Goal: Information Seeking & Learning: Find contact information

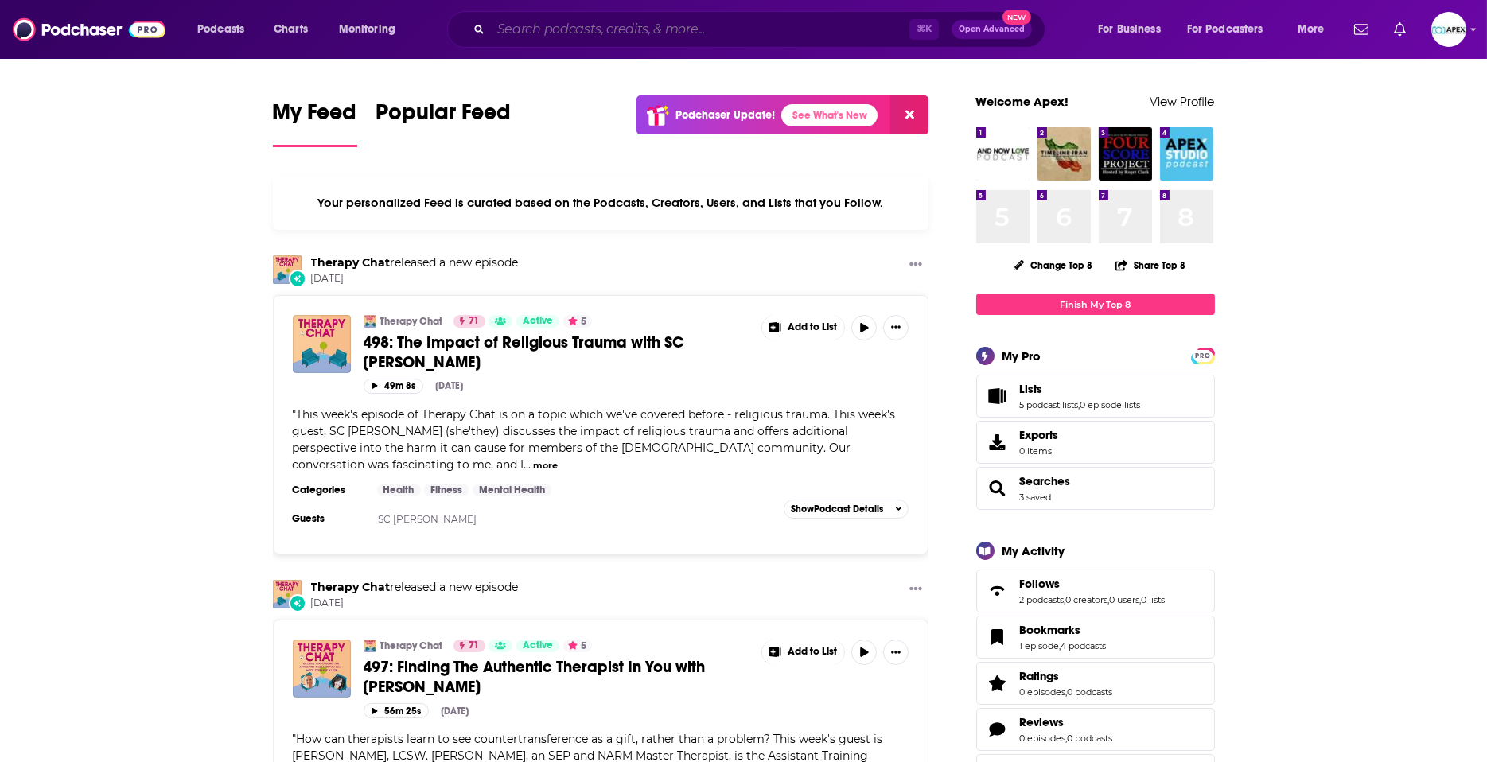
click at [532, 34] on input "Search podcasts, credits, & more..." at bounding box center [700, 29] width 419 height 25
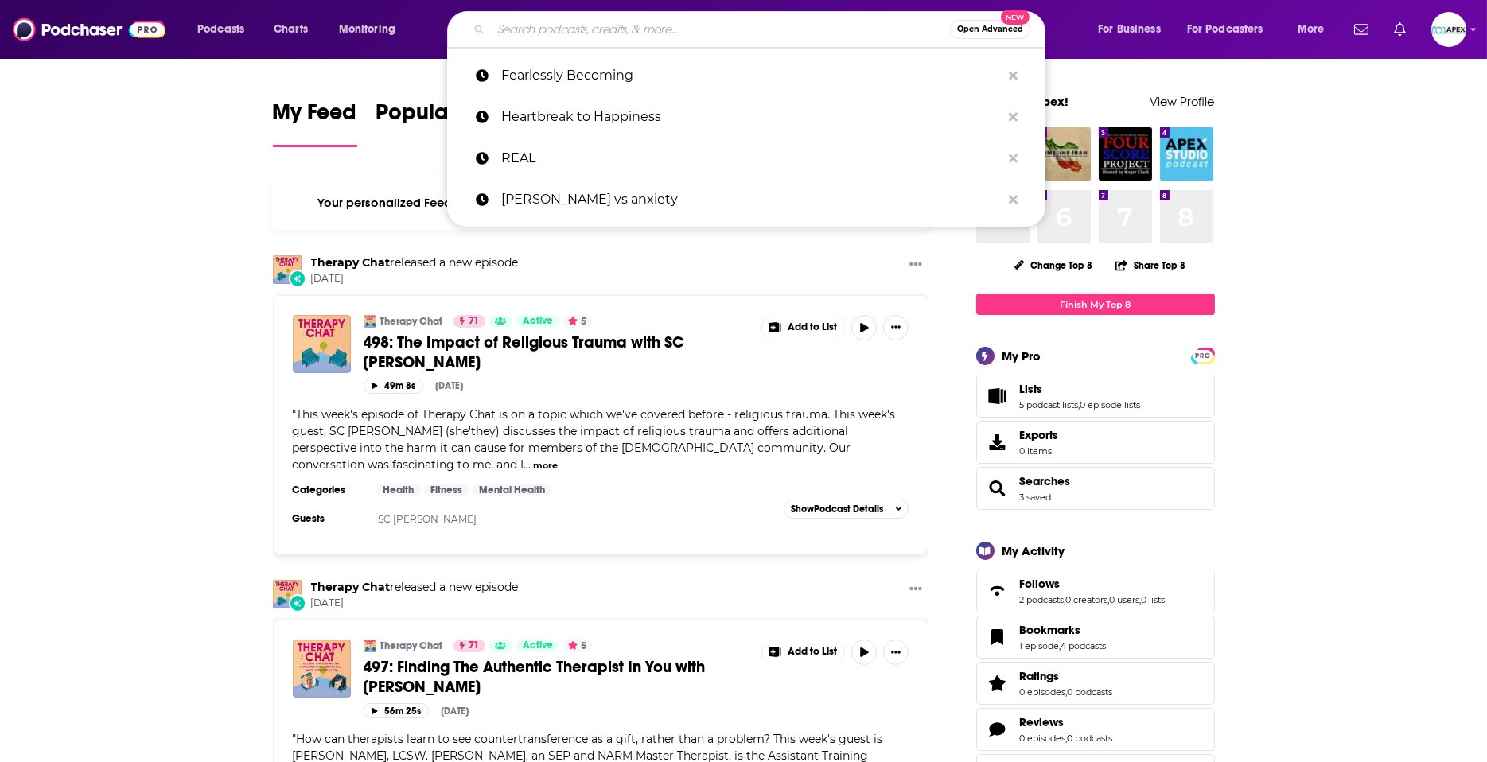
click at [529, 24] on input "Search podcasts, credits, & more..." at bounding box center [720, 29] width 459 height 25
click at [600, 29] on input "Search podcasts, credits, & more..." at bounding box center [720, 29] width 459 height 25
paste input "Radical Joy with [PERSON_NAME]"
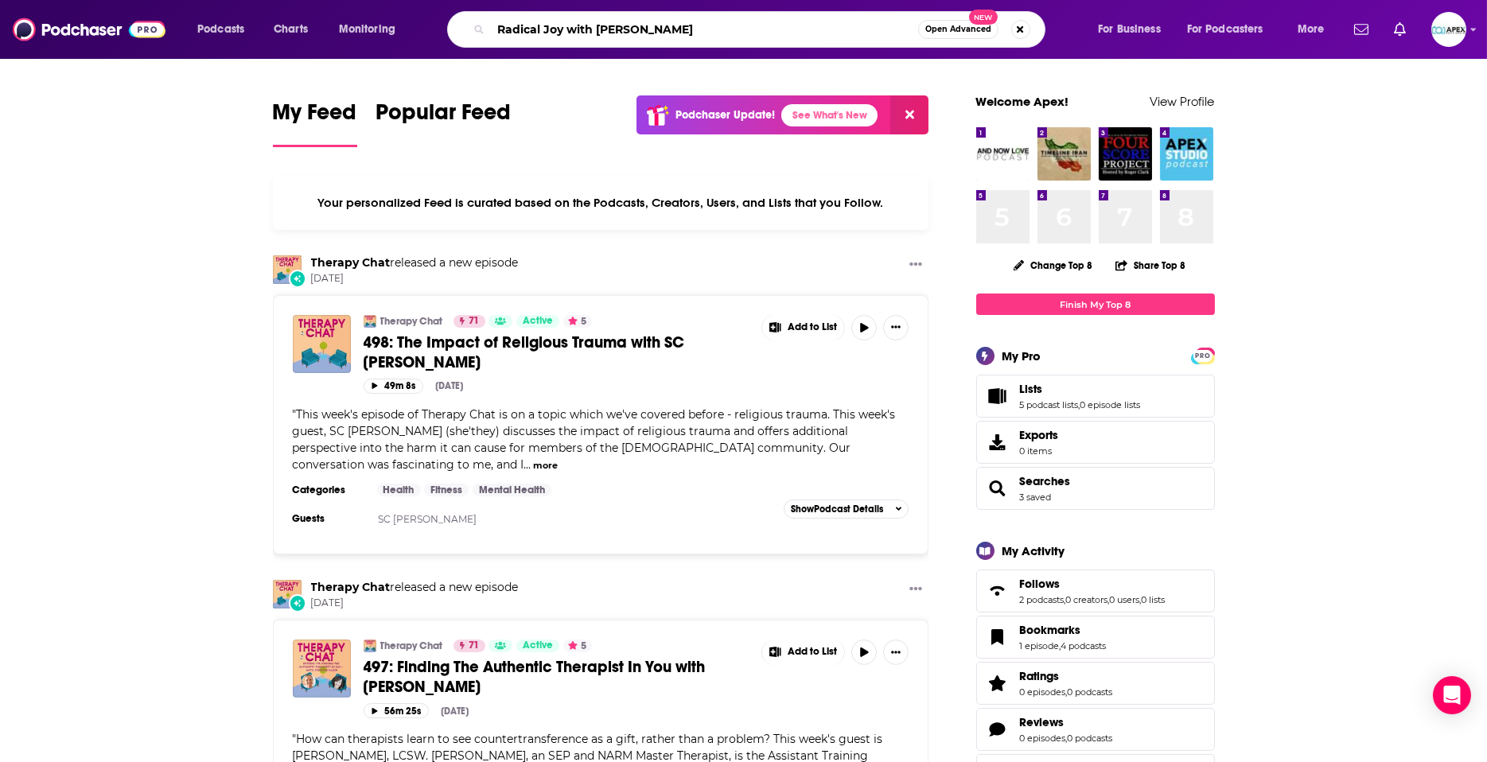
type input "Radical Joy with [PERSON_NAME]"
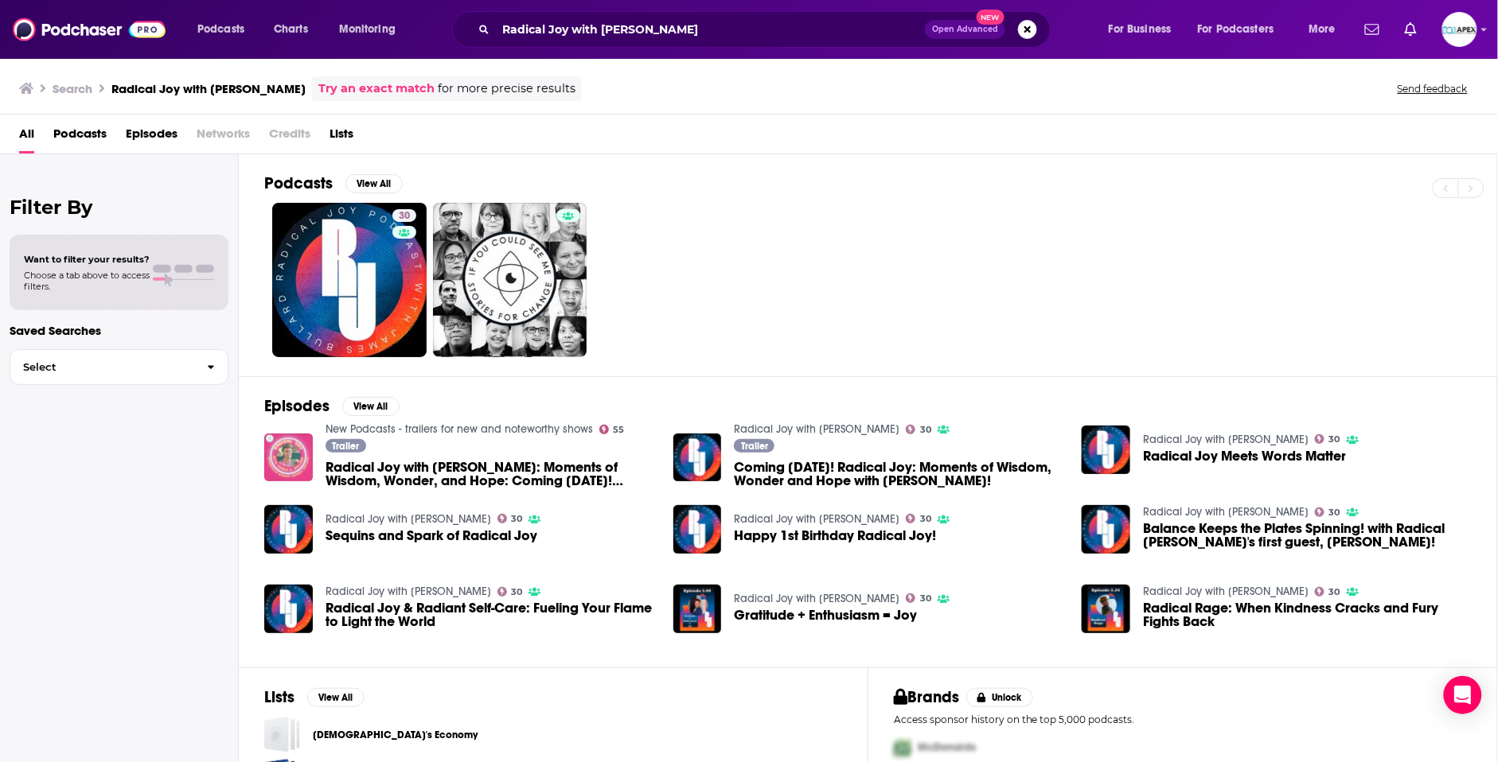
click at [287, 463] on img "Radical Joy with James E. Bullard: Moments of Wisdom, Wonder, and Hope: Coming …" at bounding box center [288, 458] width 49 height 49
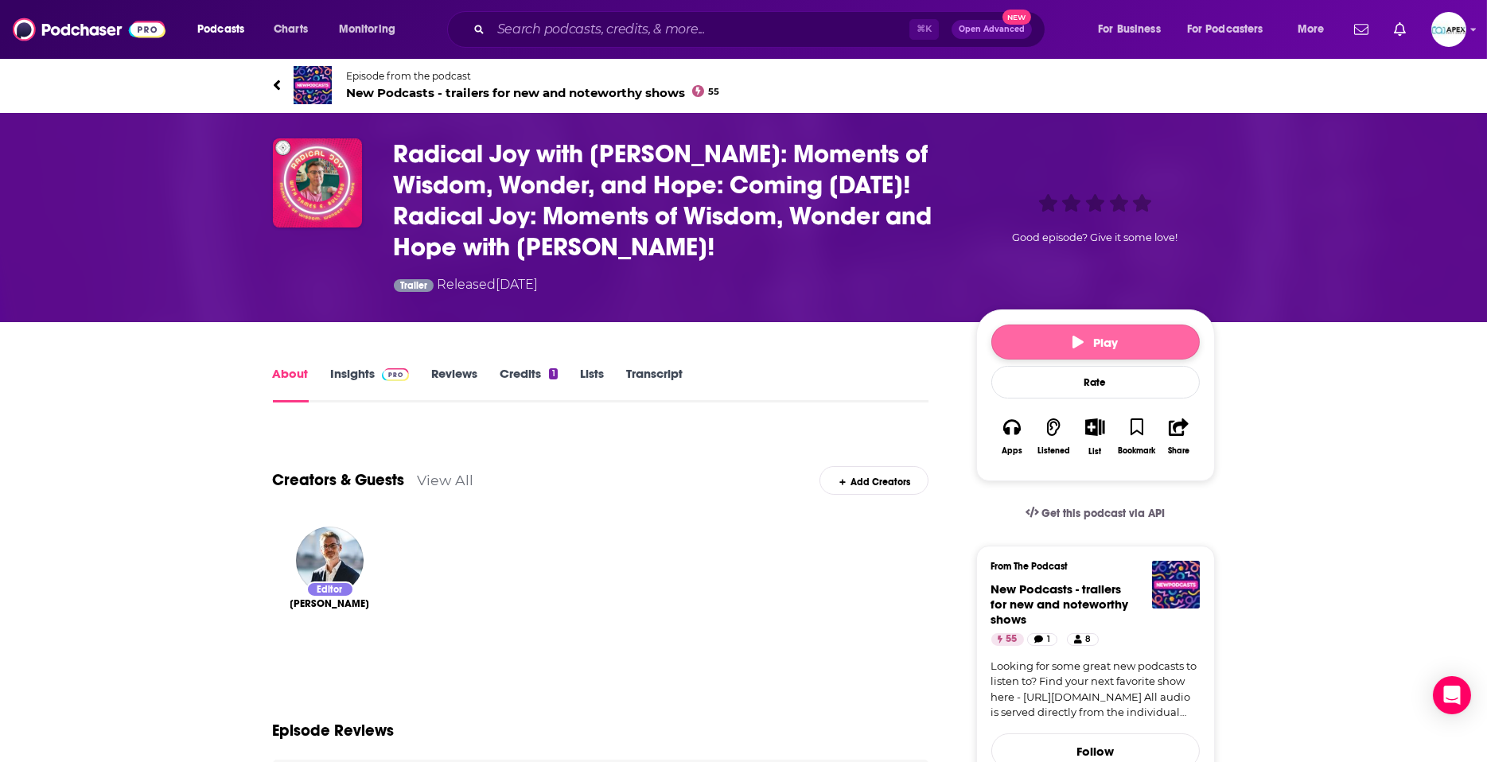
click at [1035, 349] on button "Play" at bounding box center [1096, 342] width 209 height 35
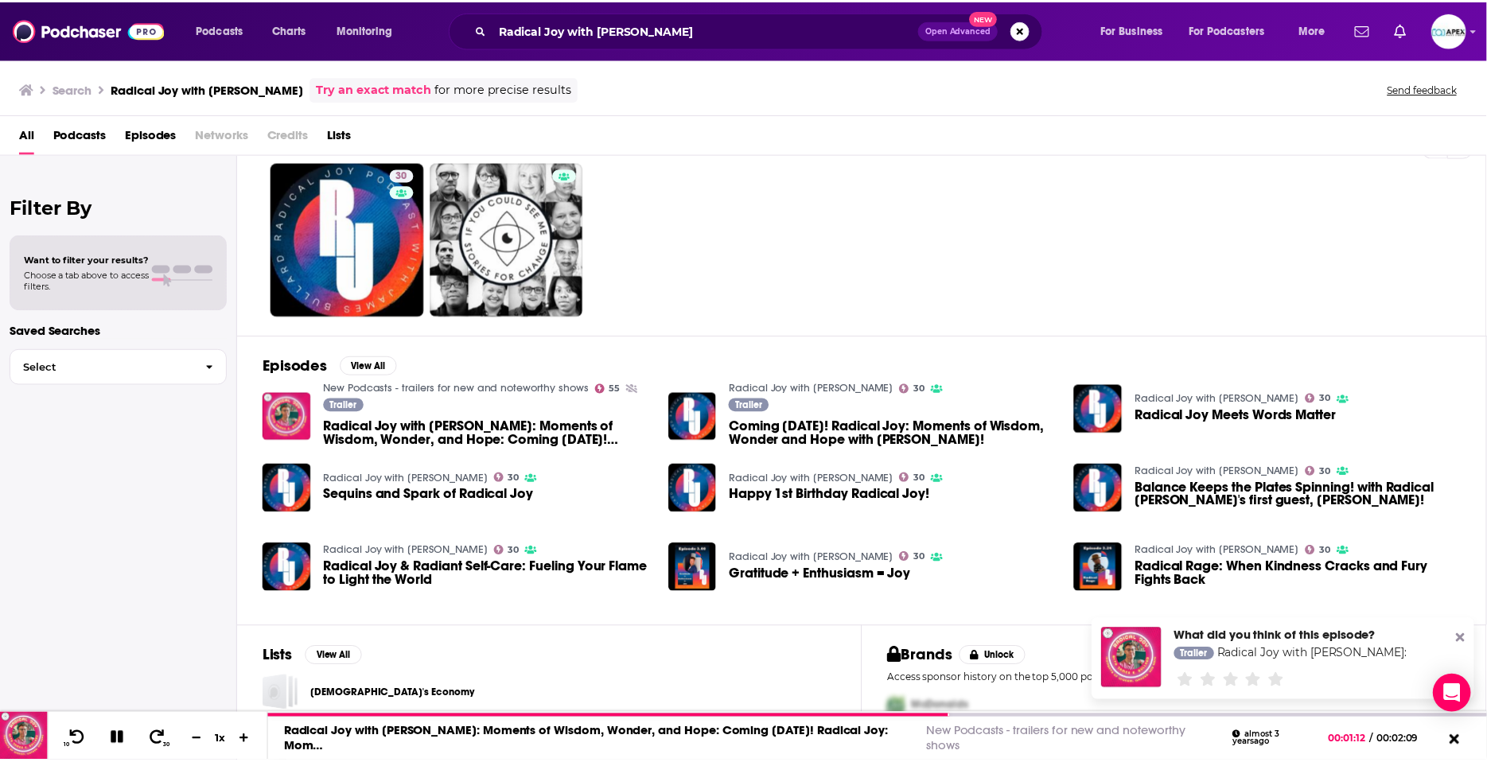
scroll to position [88, 0]
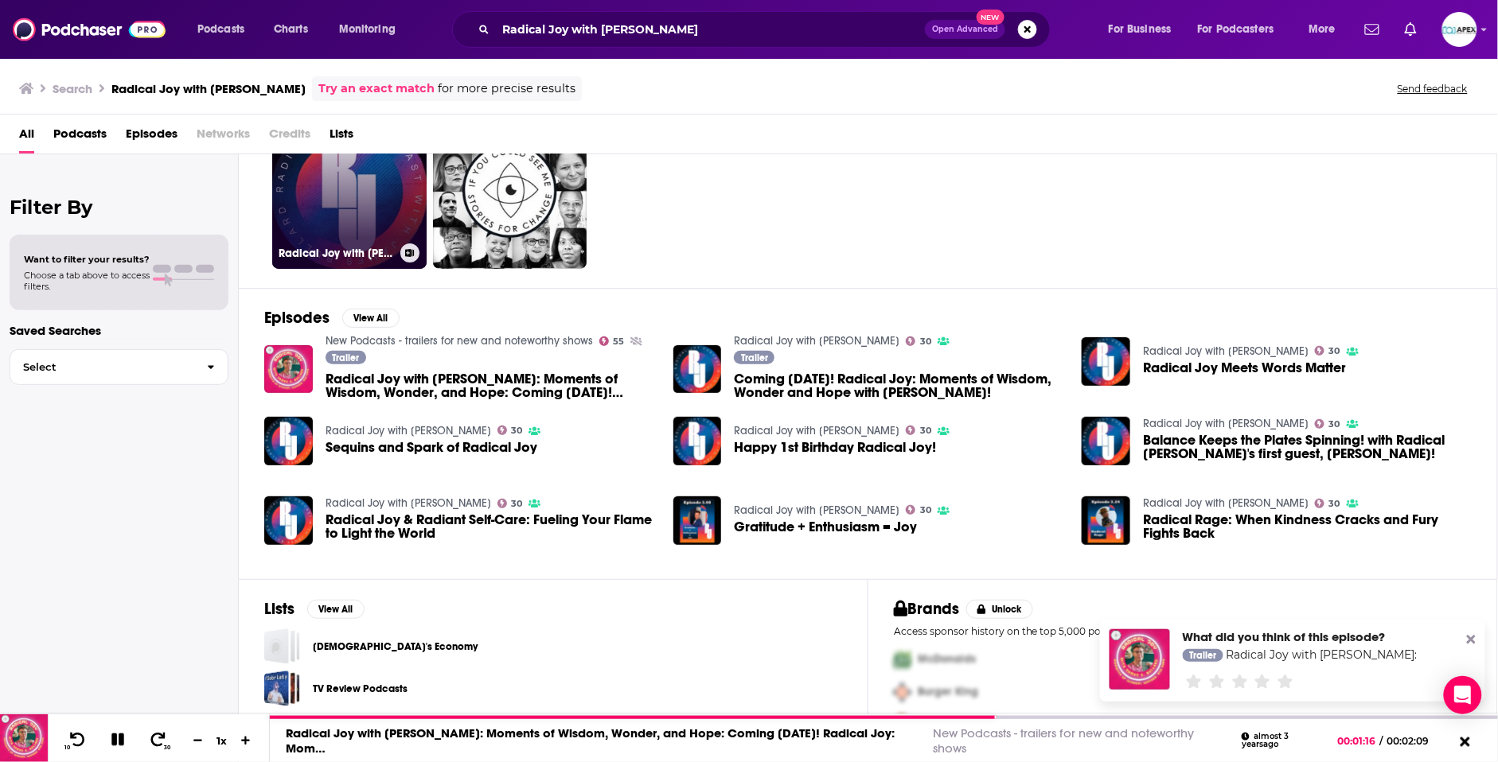
click at [347, 261] on div "Radical Joy with [PERSON_NAME]" at bounding box center [350, 253] width 142 height 19
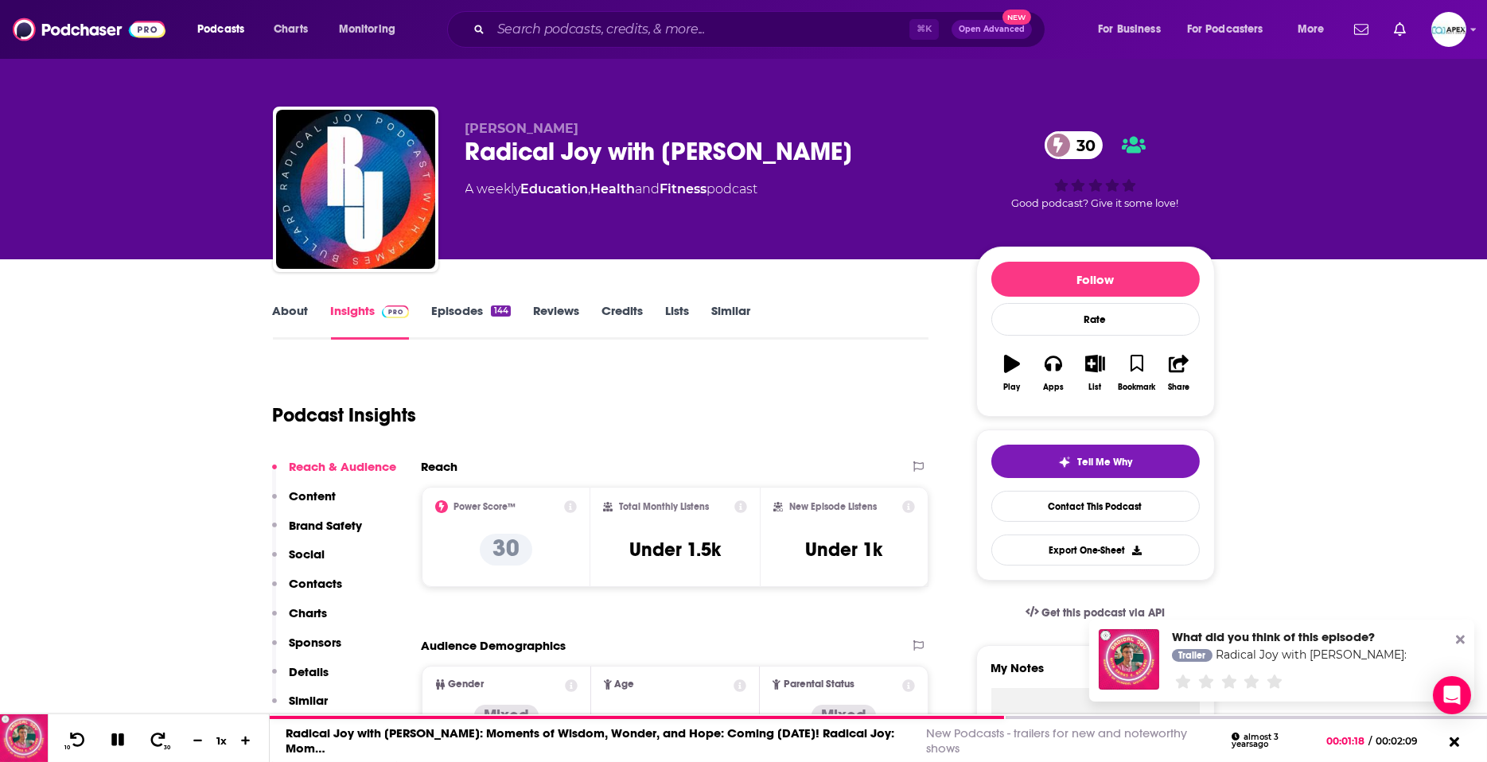
click at [458, 310] on link "Episodes 144" at bounding box center [470, 321] width 79 height 37
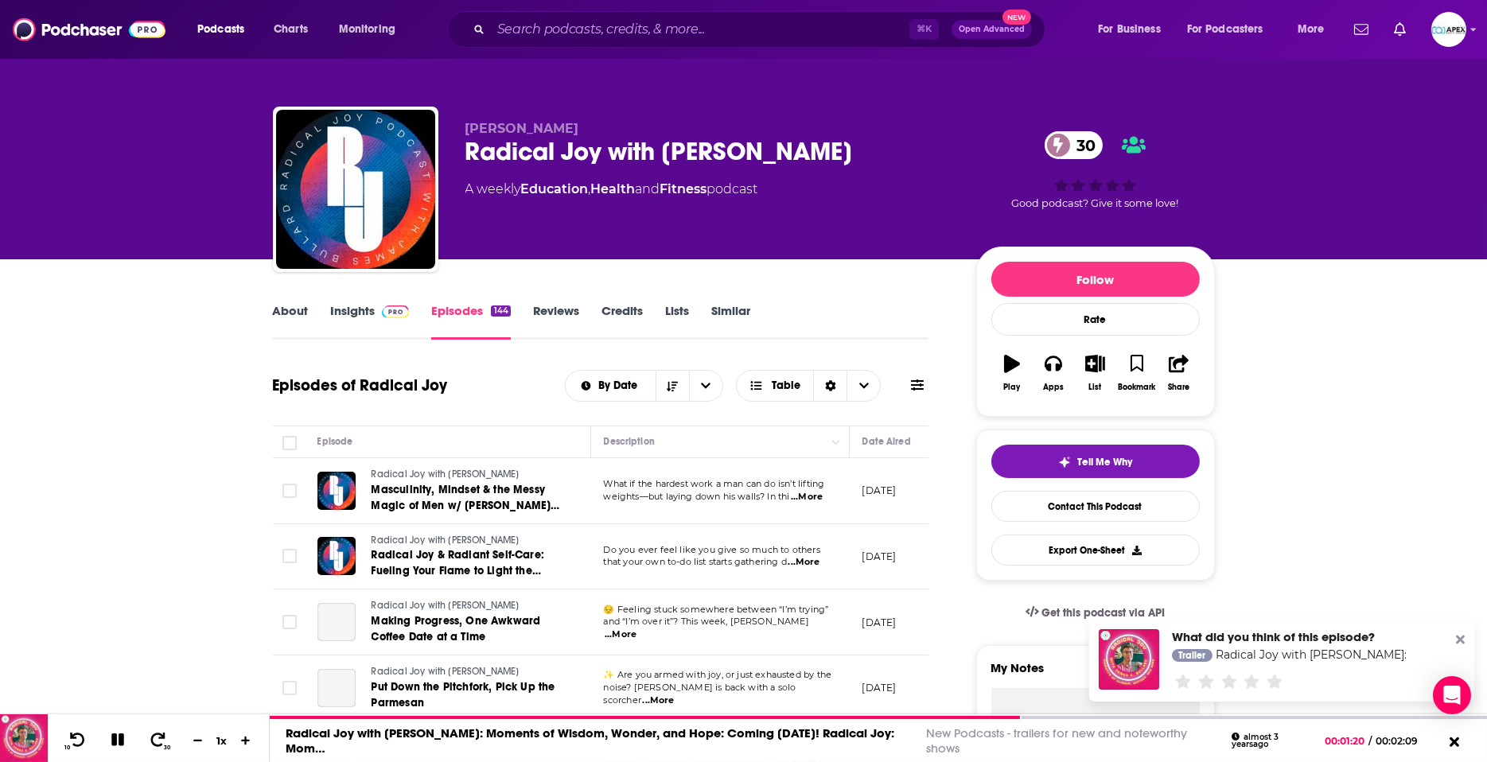
click at [294, 314] on link "About" at bounding box center [291, 321] width 36 height 37
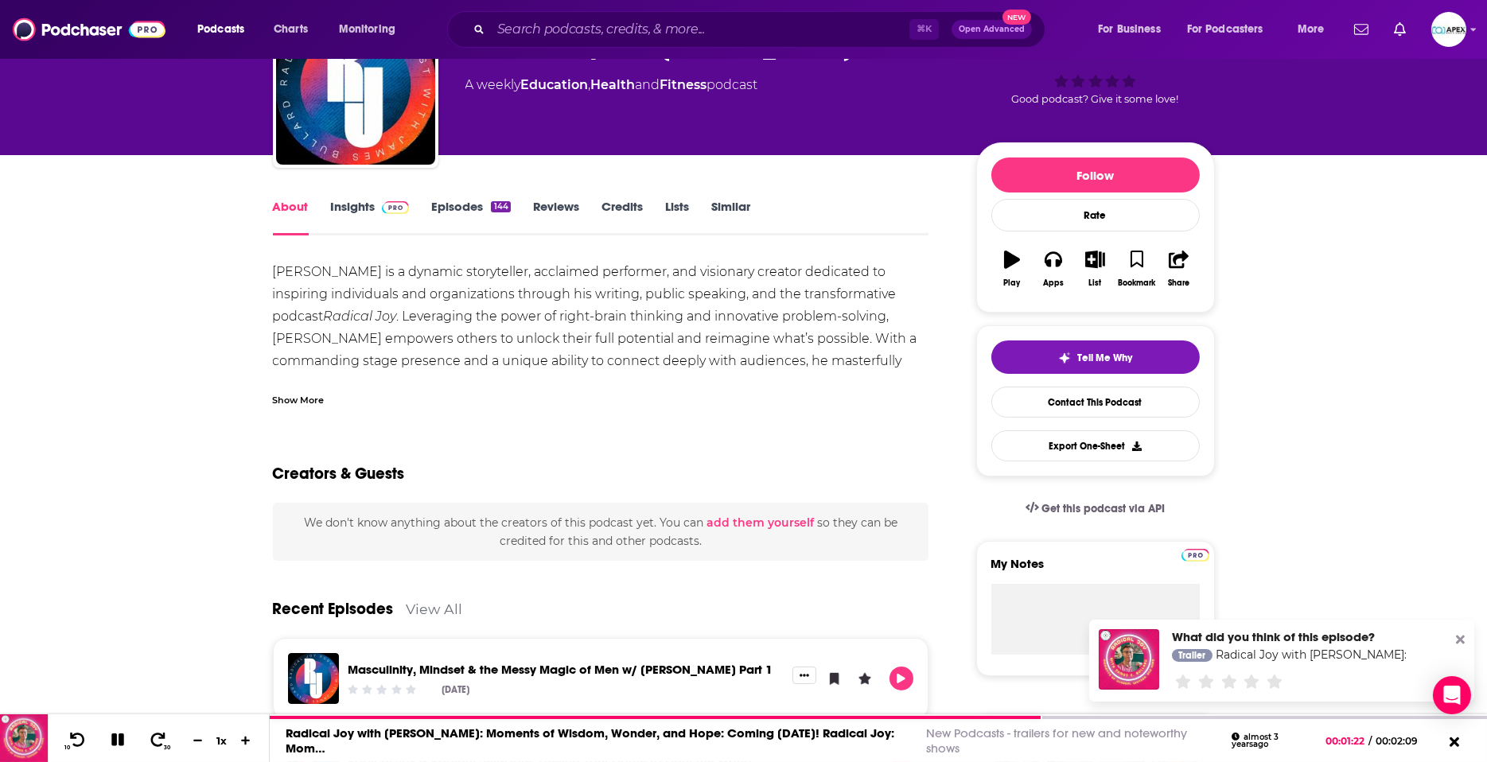
scroll to position [148, 0]
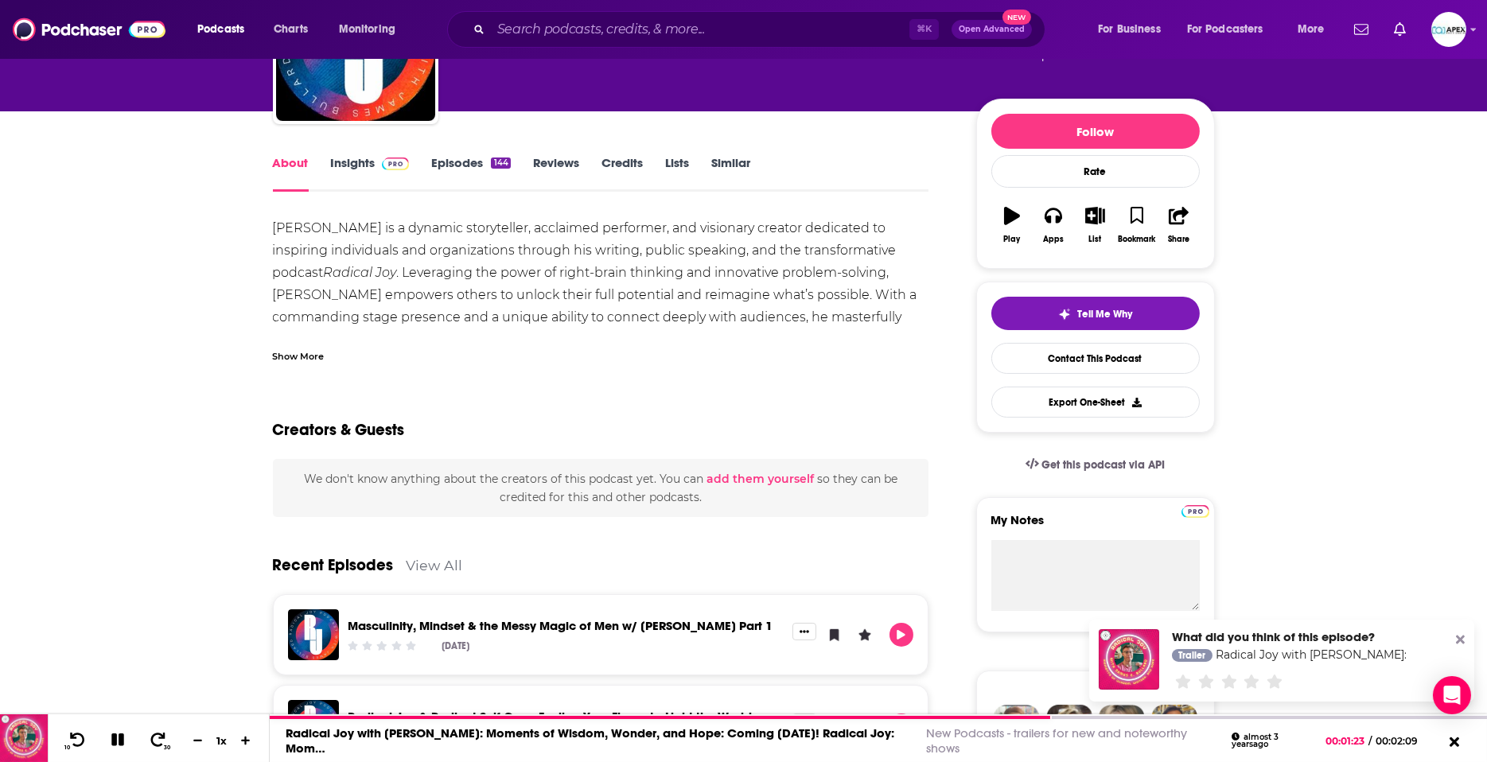
click at [306, 358] on div "Show More" at bounding box center [299, 355] width 52 height 15
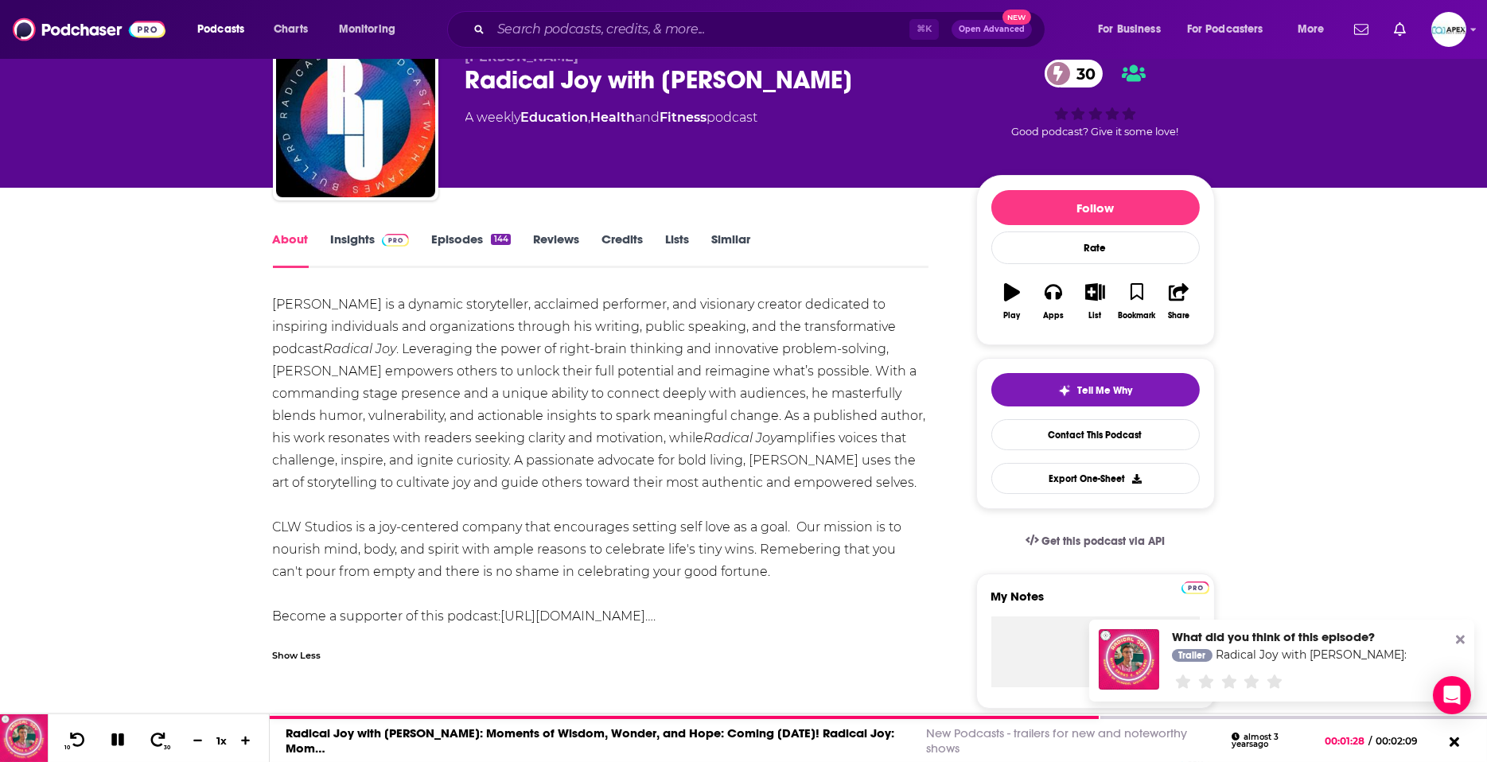
scroll to position [0, 0]
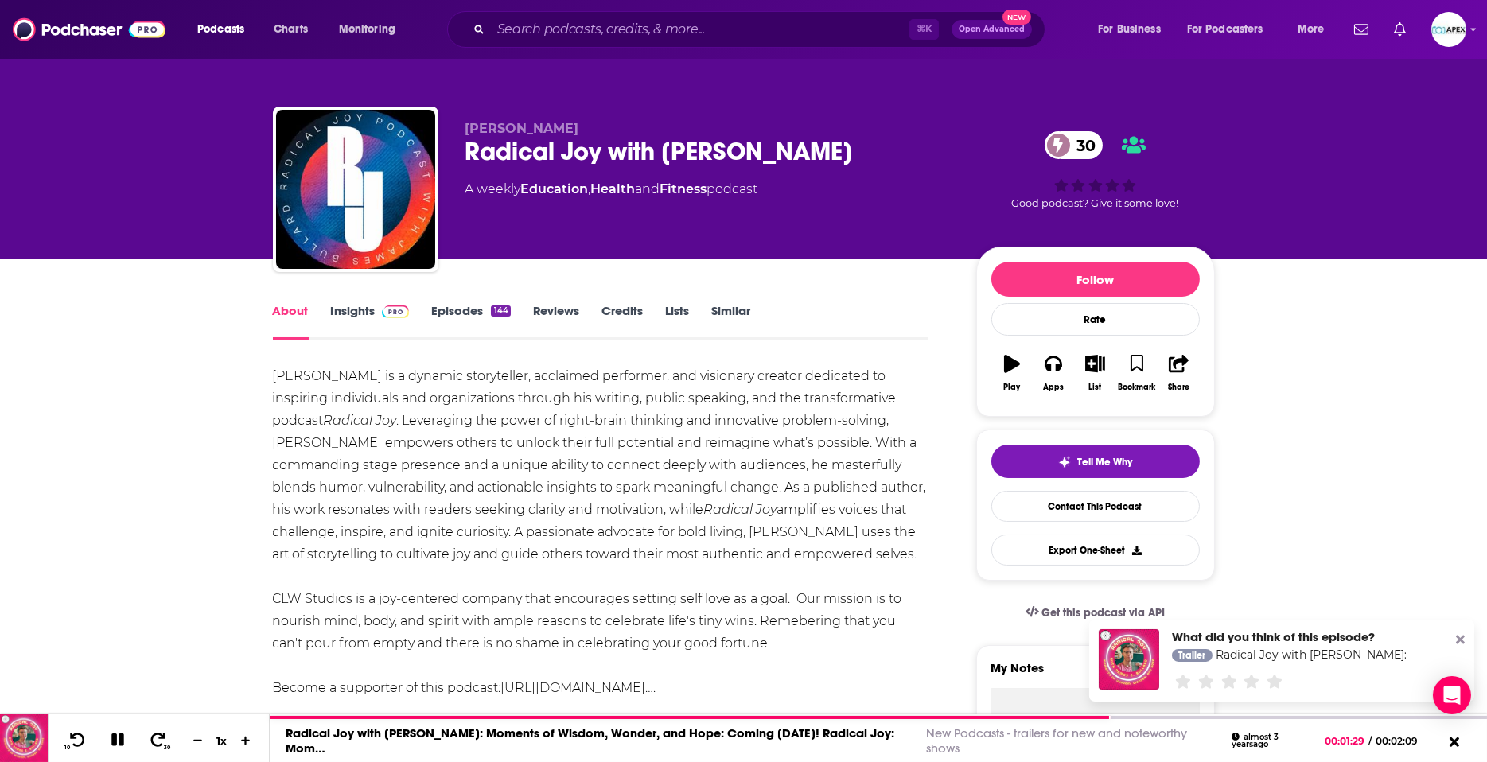
click at [360, 310] on link "Insights" at bounding box center [370, 321] width 79 height 37
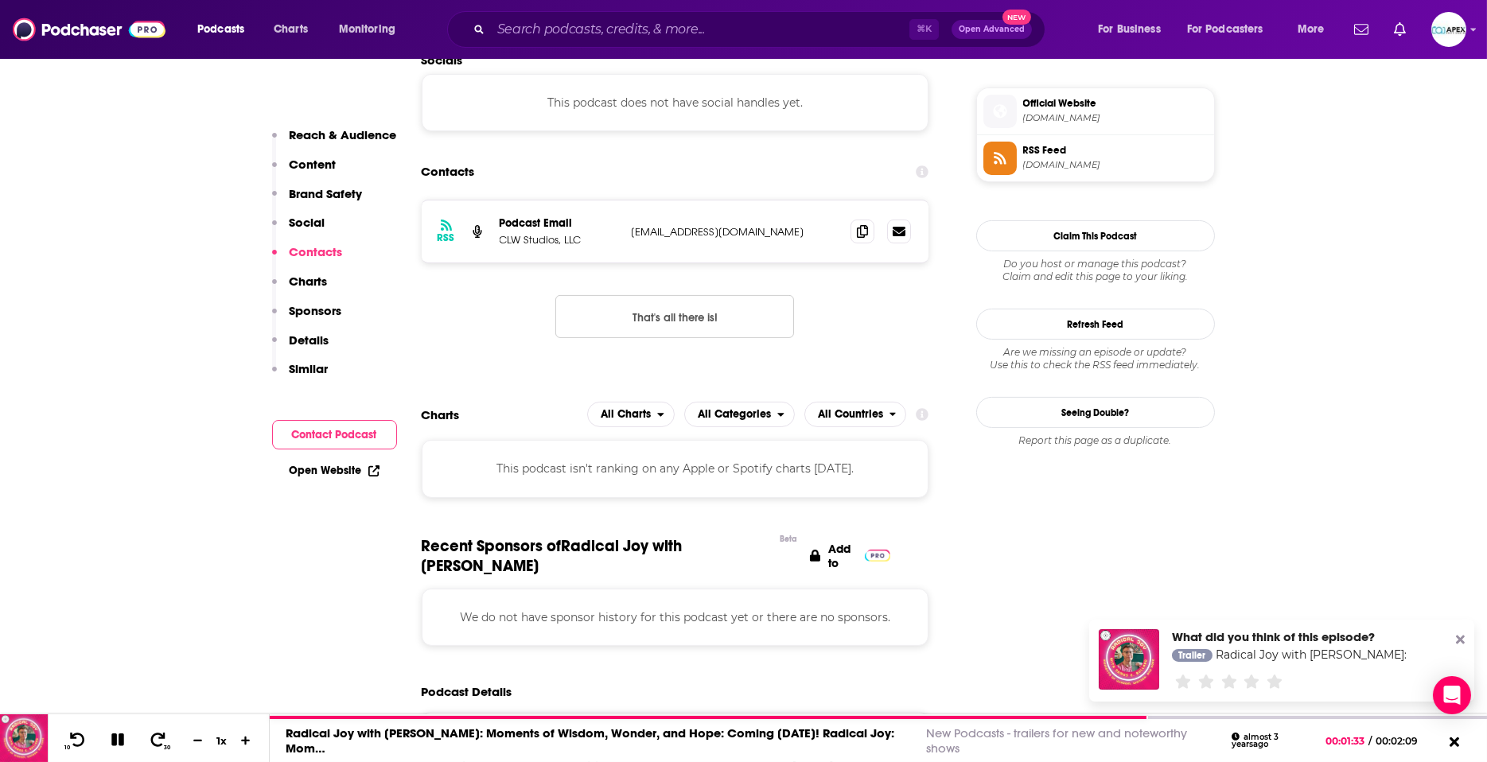
scroll to position [1207, 0]
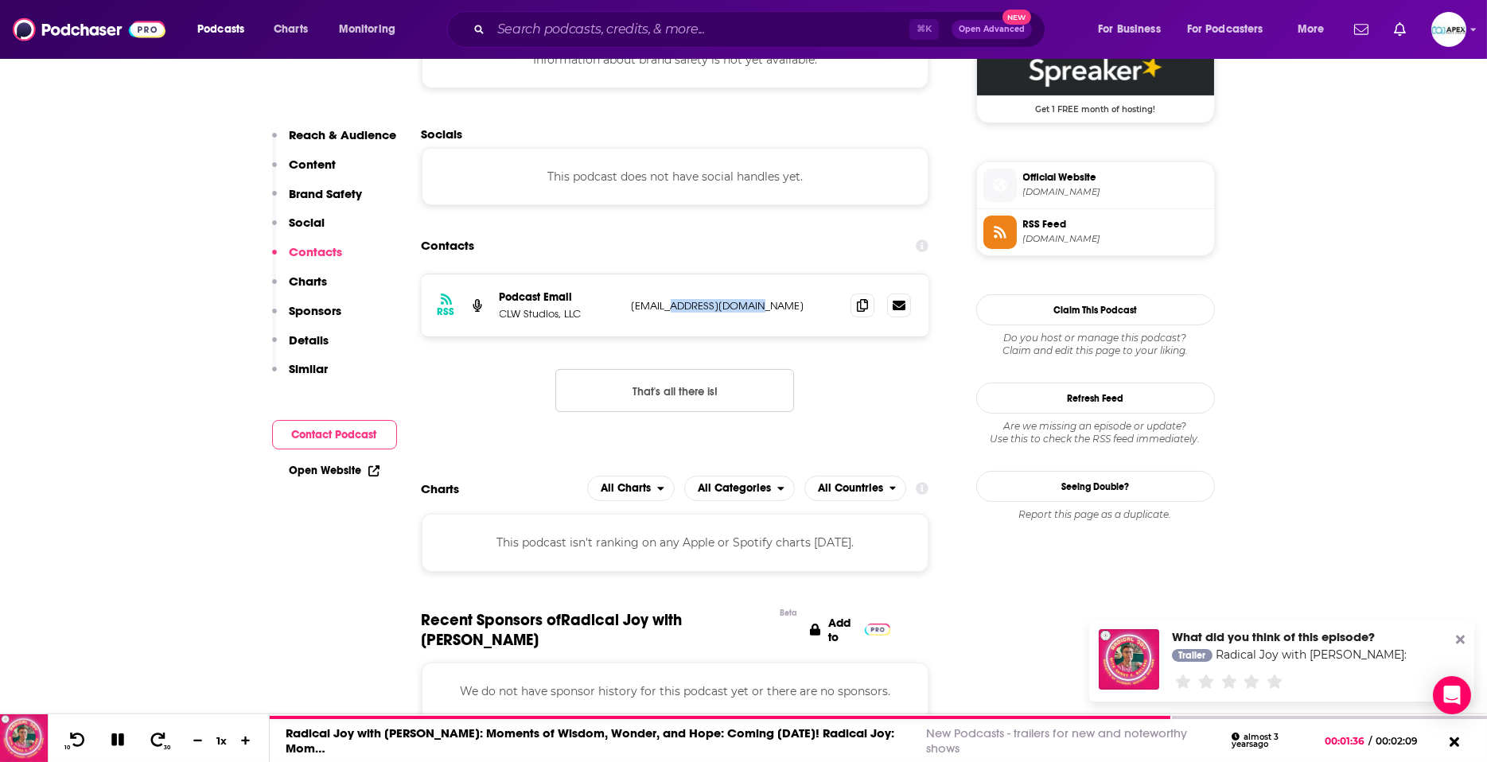
drag, startPoint x: 744, startPoint y: 309, endPoint x: 663, endPoint y: 309, distance: 81.2
click at [663, 309] on p "kerrij@clwstudio23.com" at bounding box center [735, 306] width 207 height 14
copy p "clwstudio23.com"
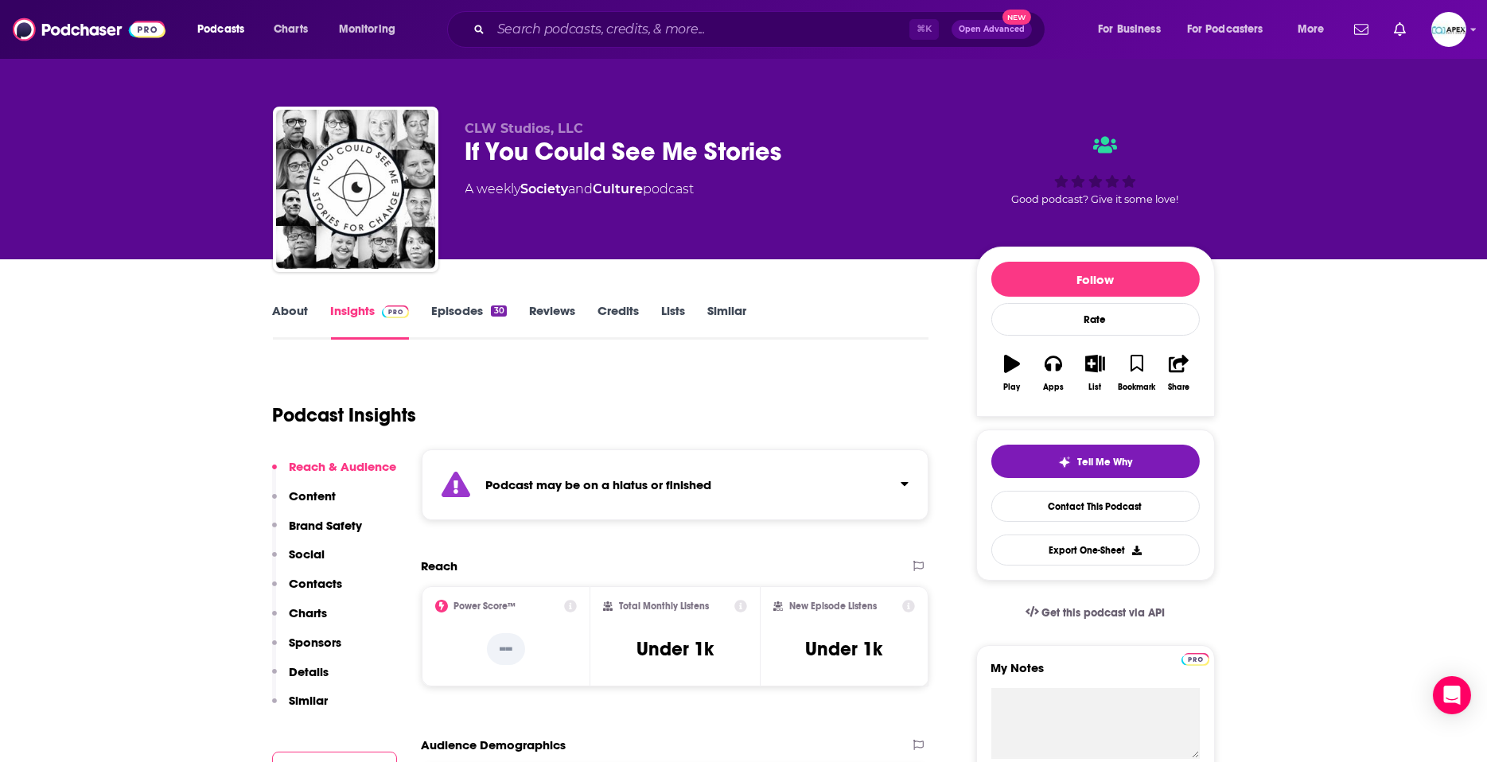
click at [282, 318] on link "About" at bounding box center [291, 321] width 36 height 37
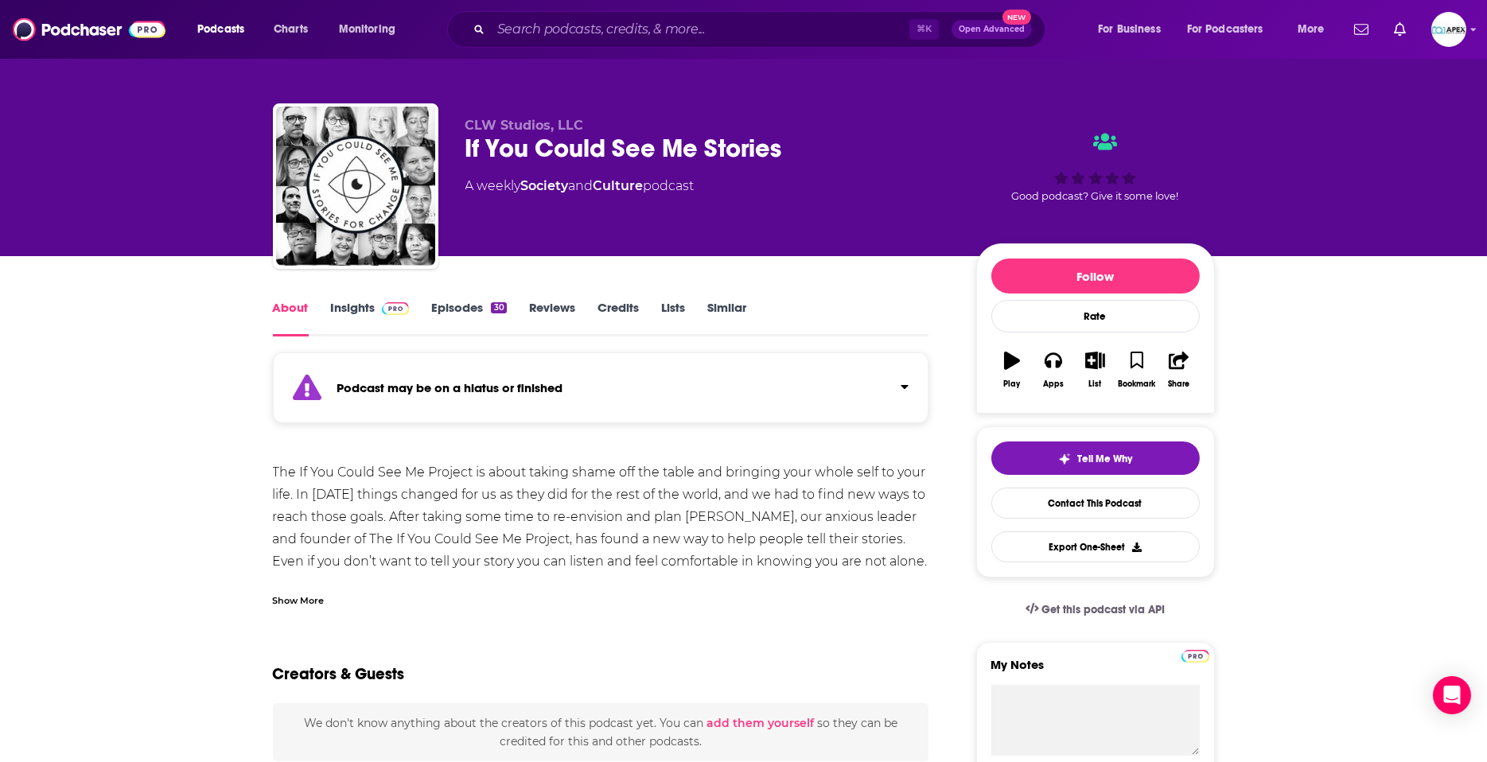
scroll to position [6, 0]
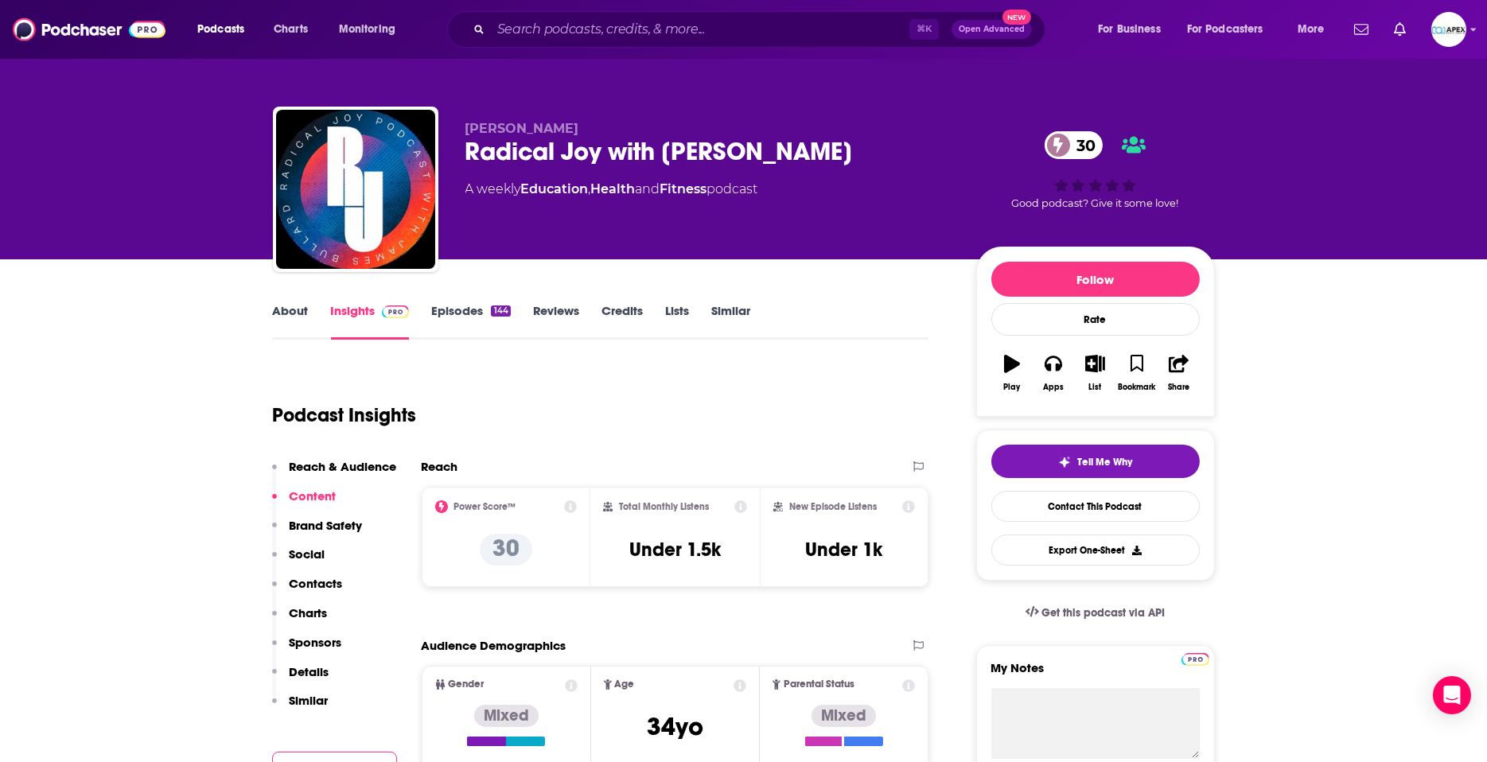
click at [279, 316] on link "About" at bounding box center [291, 321] width 36 height 37
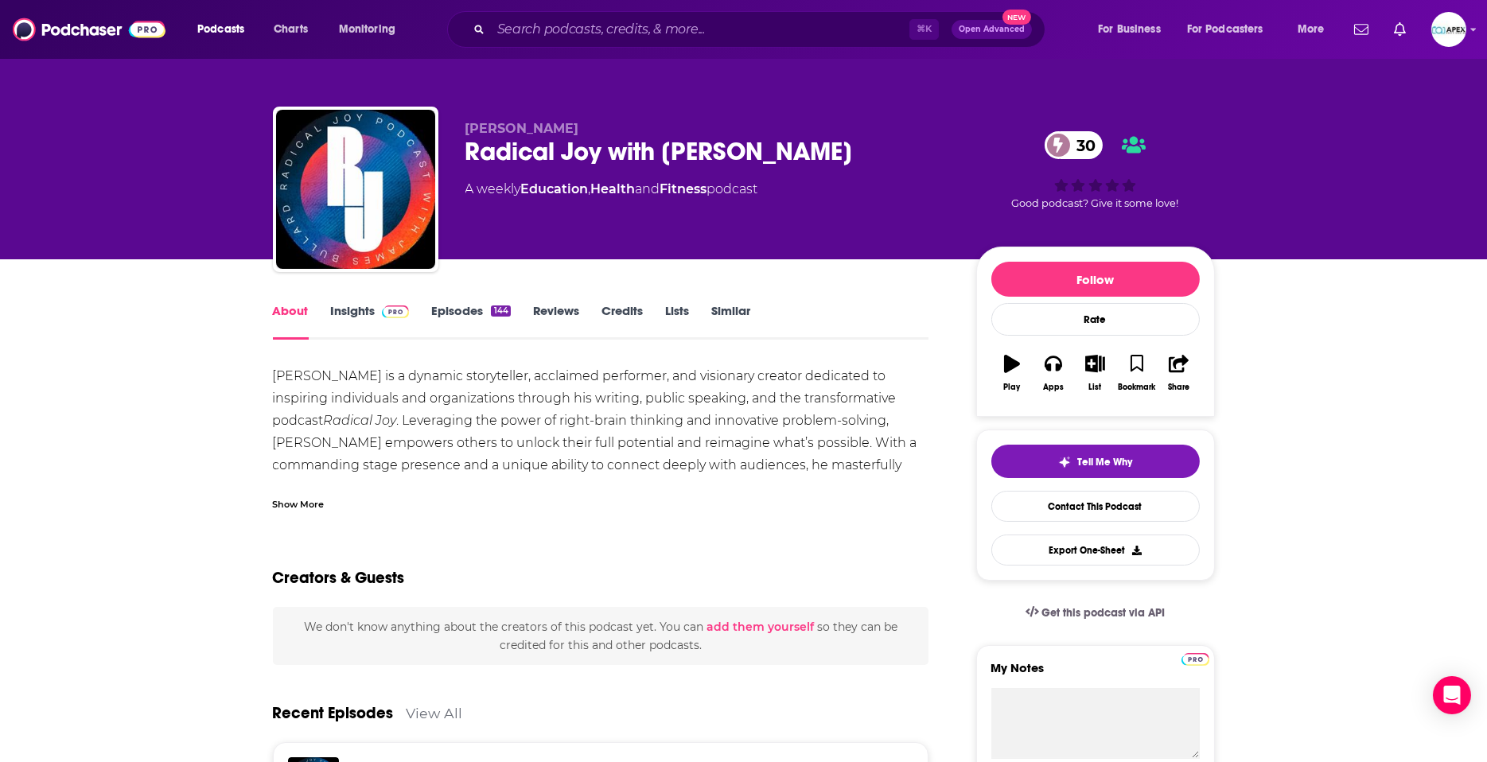
click at [315, 504] on div "Show More" at bounding box center [299, 503] width 52 height 15
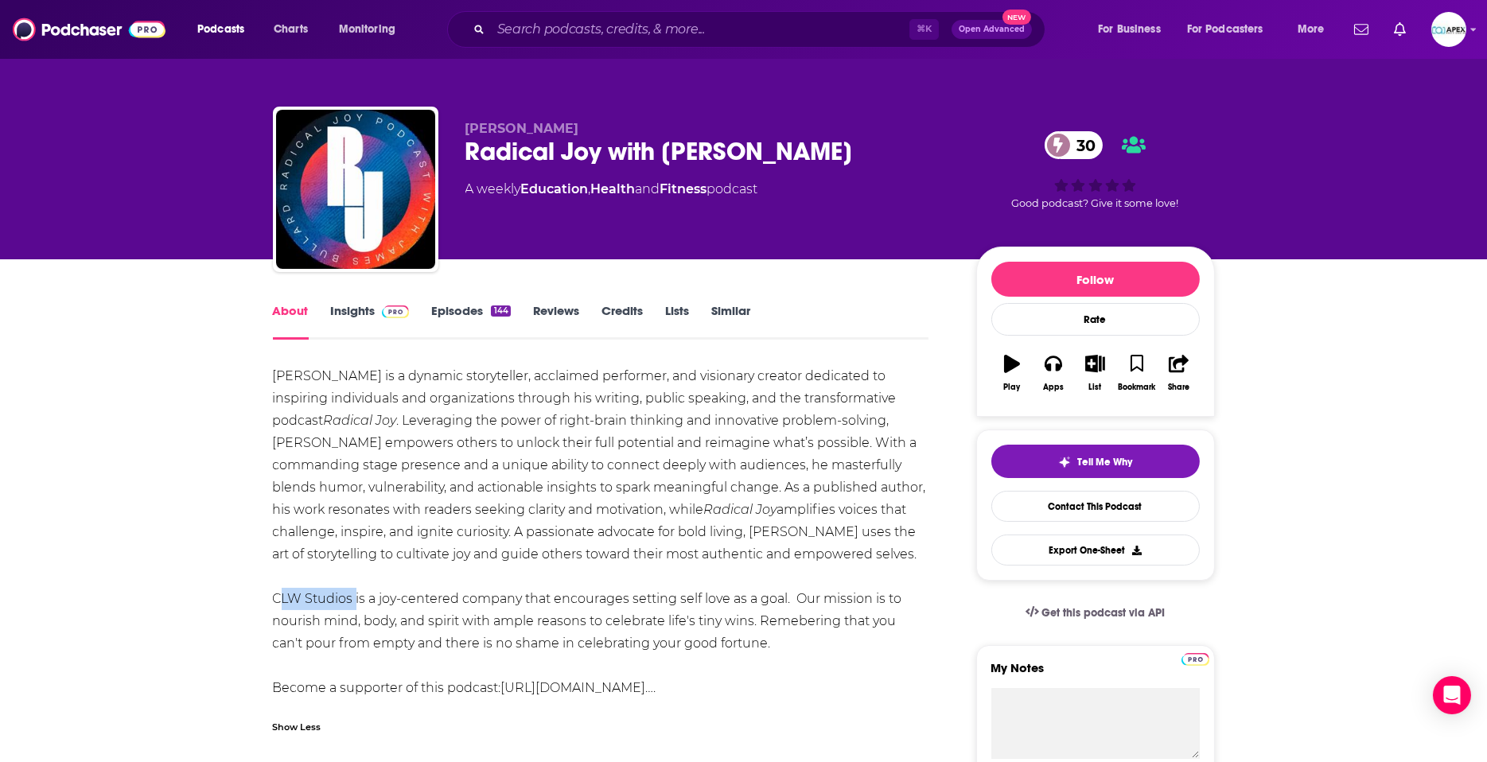
drag, startPoint x: 279, startPoint y: 598, endPoint x: 354, endPoint y: 607, distance: 76.2
click at [354, 607] on div "James Bullard is a dynamic storyteller, acclaimed performer, and visionary crea…" at bounding box center [601, 532] width 657 height 334
copy div "CLW Studios"
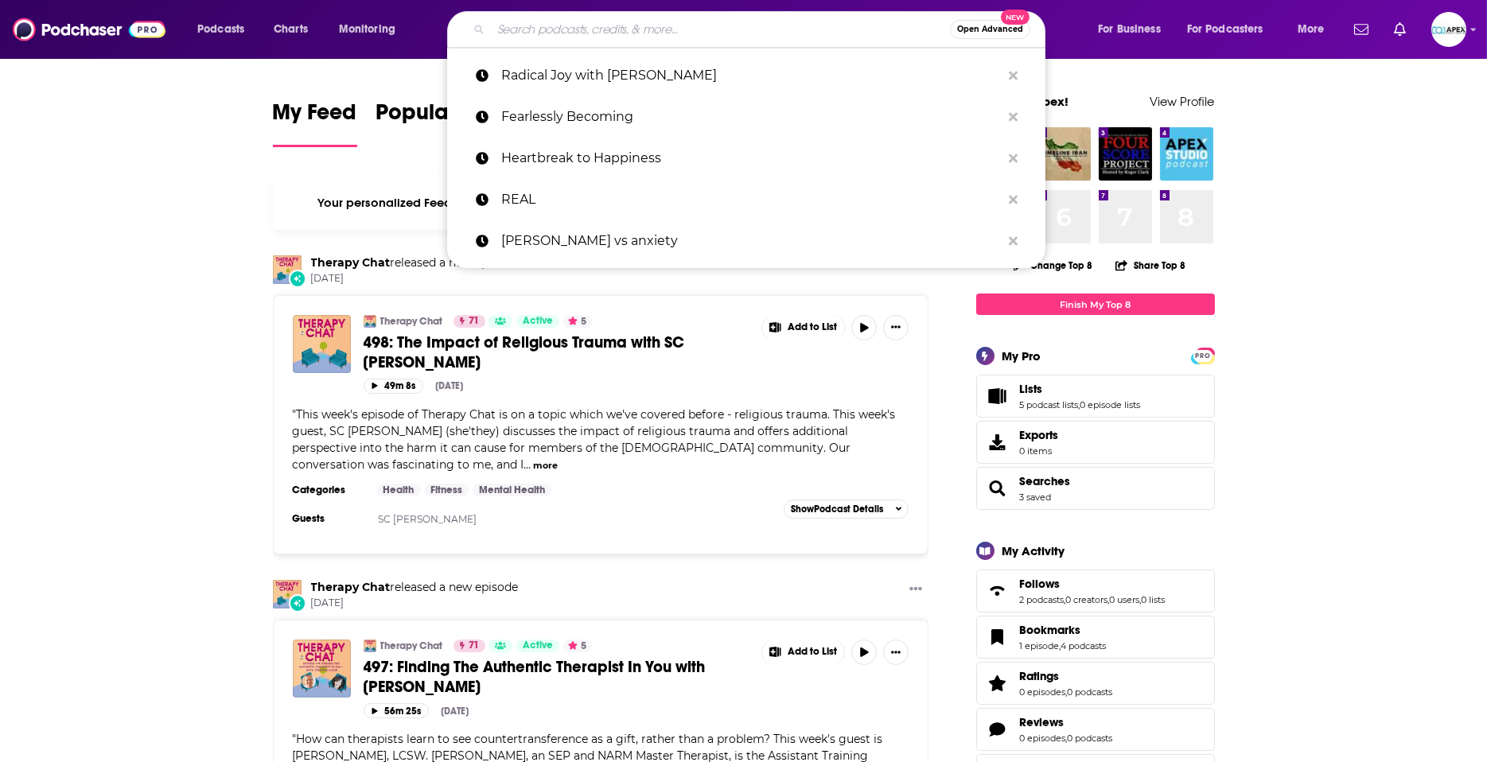
click at [622, 32] on input "Search podcasts, credits, & more..." at bounding box center [720, 29] width 459 height 25
paste input "The Great Detour"
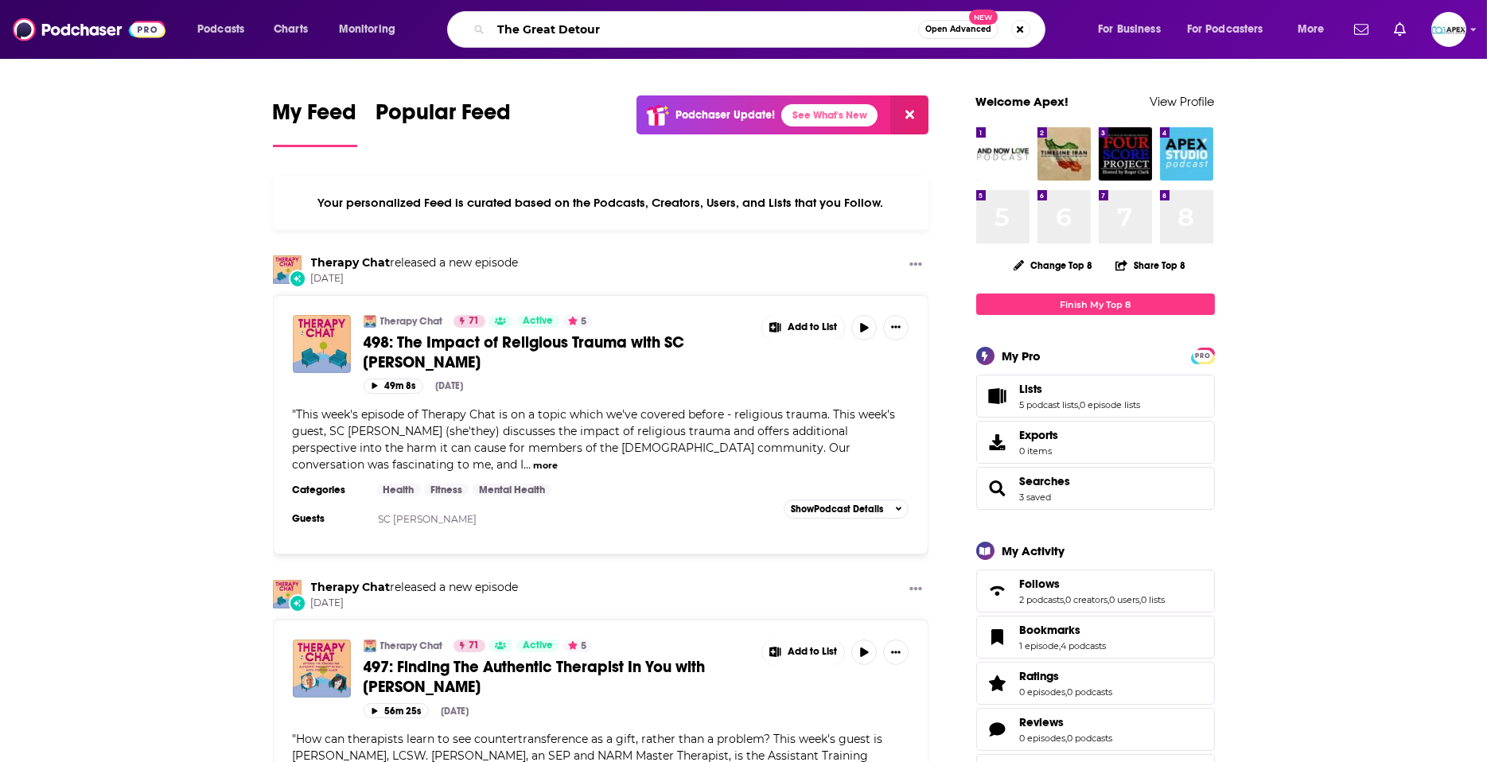
type input "The Great Detour"
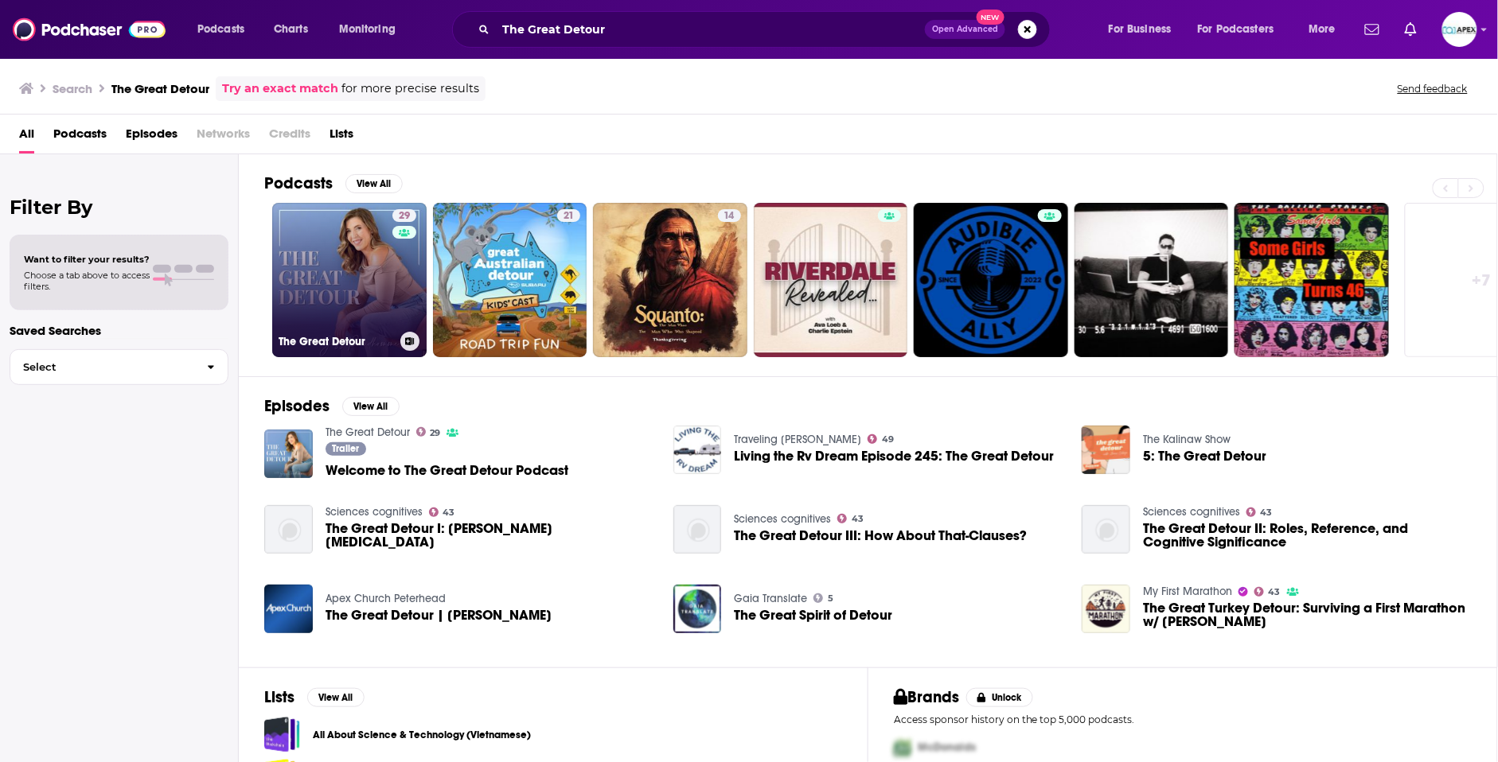
click at [381, 314] on link "29 The Great Detour" at bounding box center [349, 280] width 154 height 154
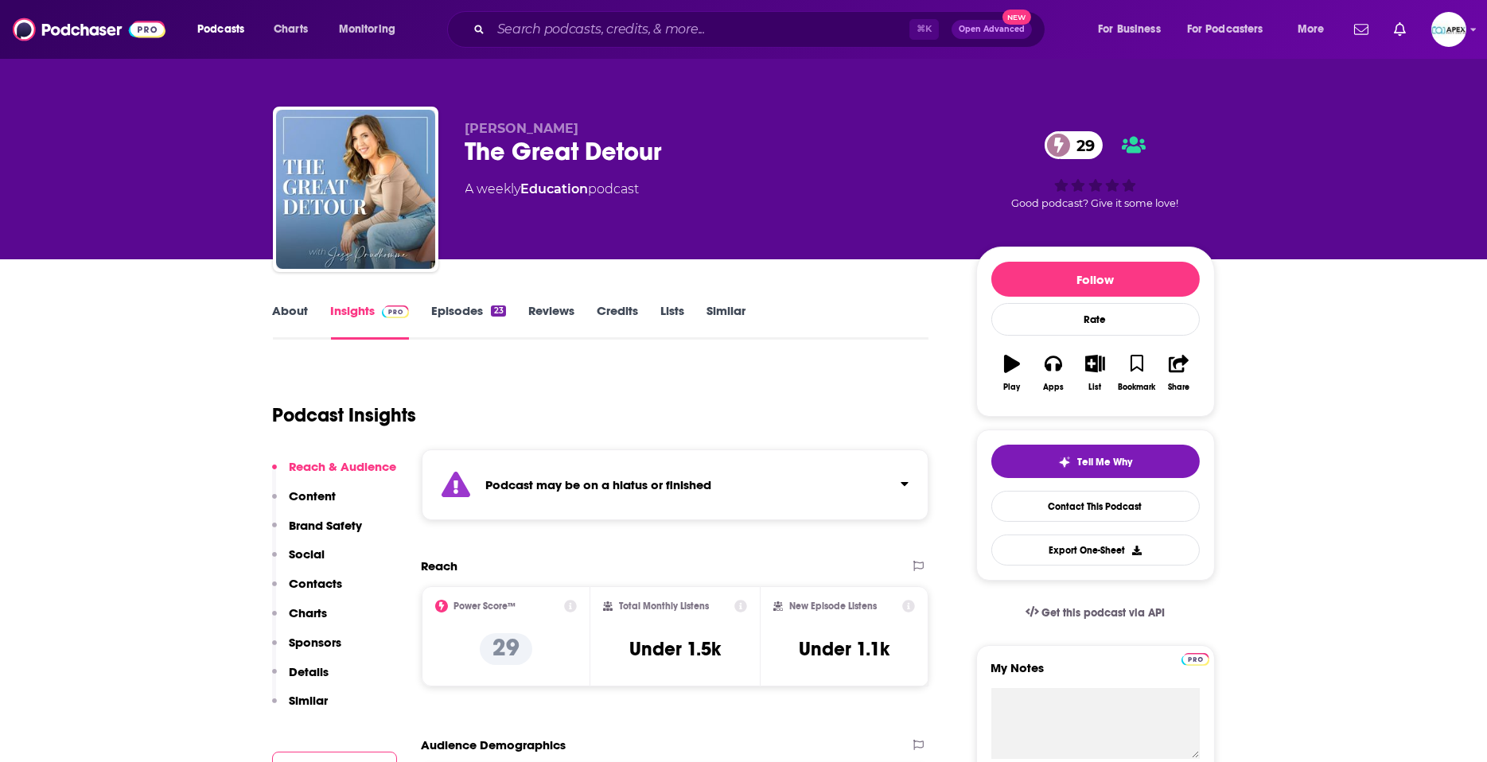
click at [466, 310] on link "Episodes 23" at bounding box center [468, 321] width 74 height 37
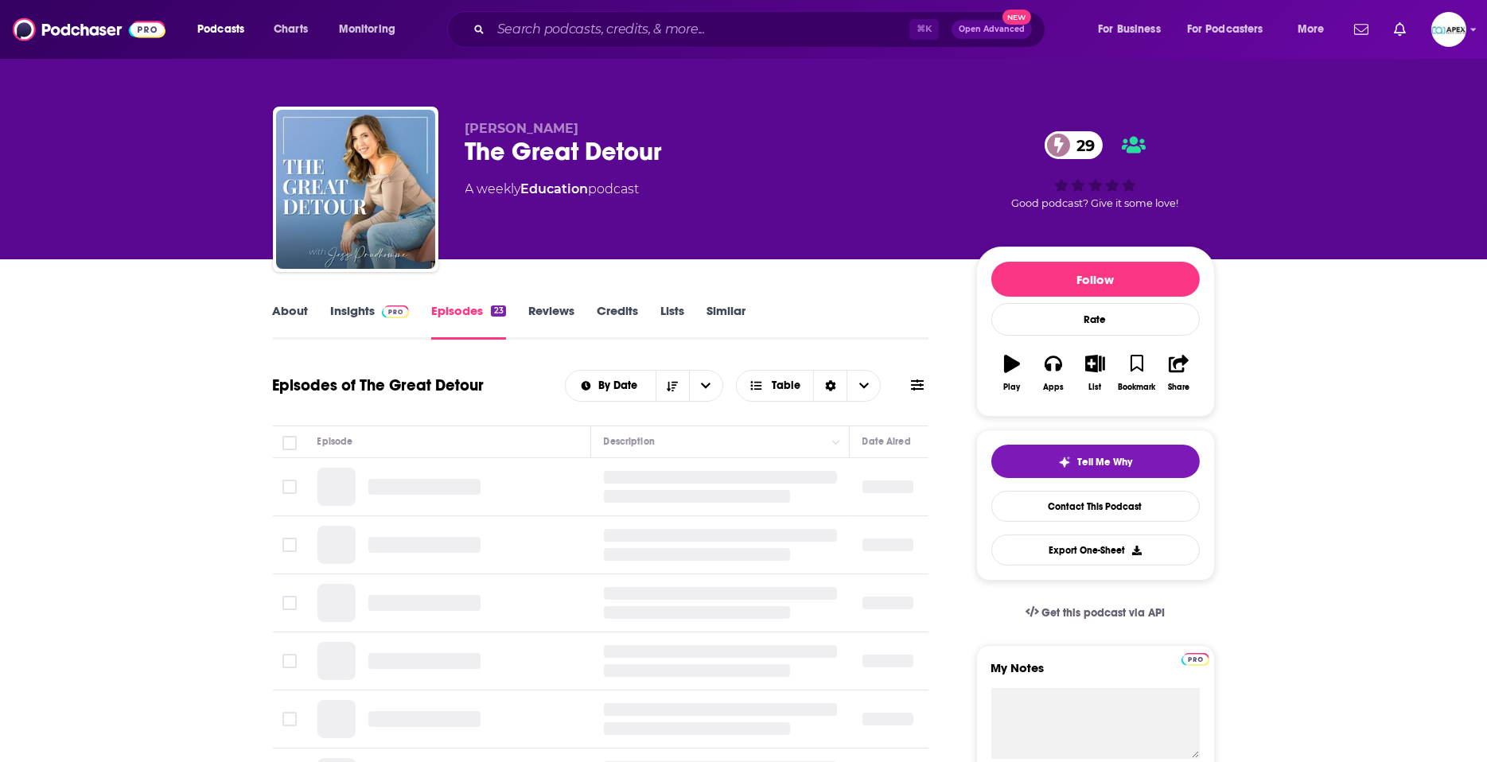
click at [282, 304] on link "About" at bounding box center [291, 321] width 36 height 37
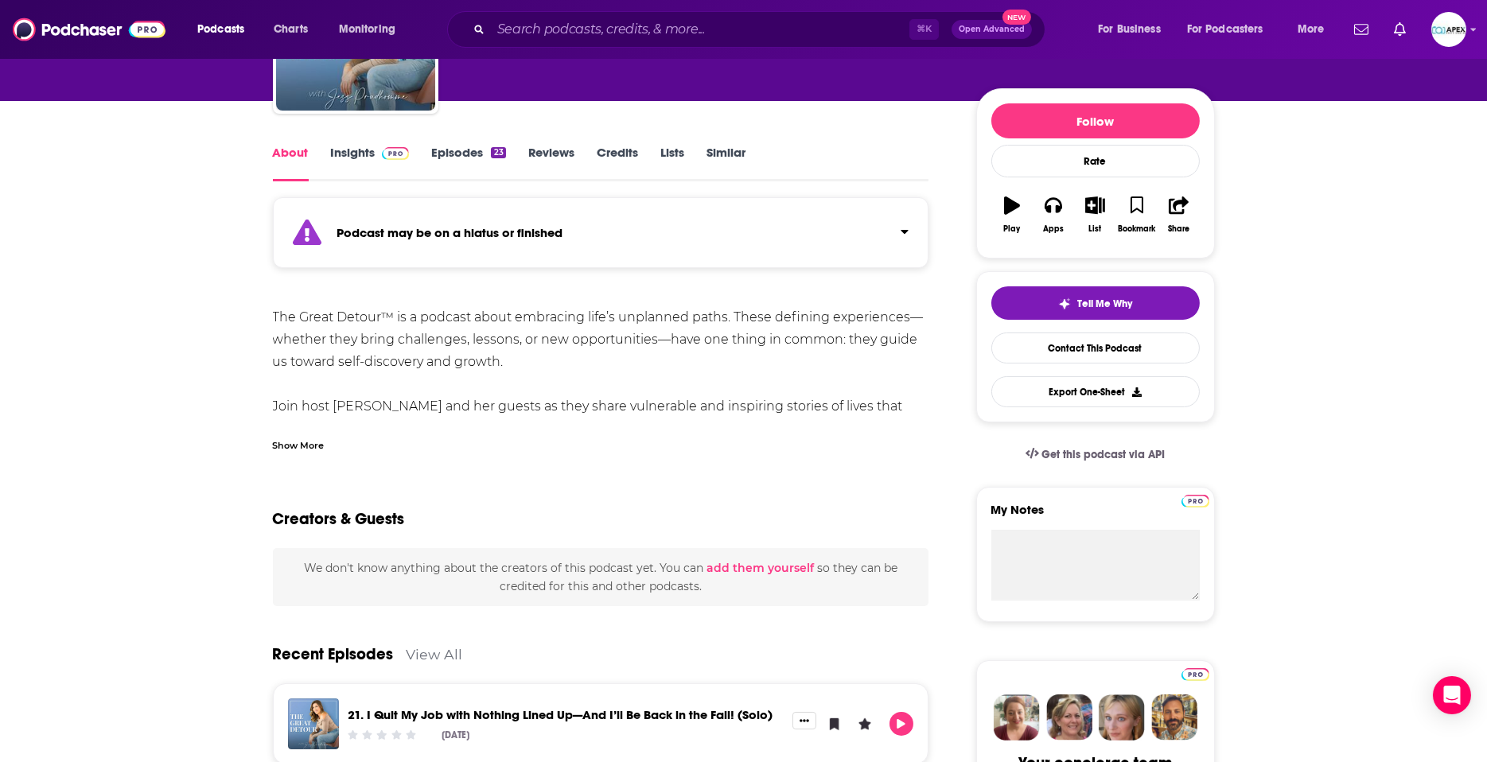
scroll to position [76, 0]
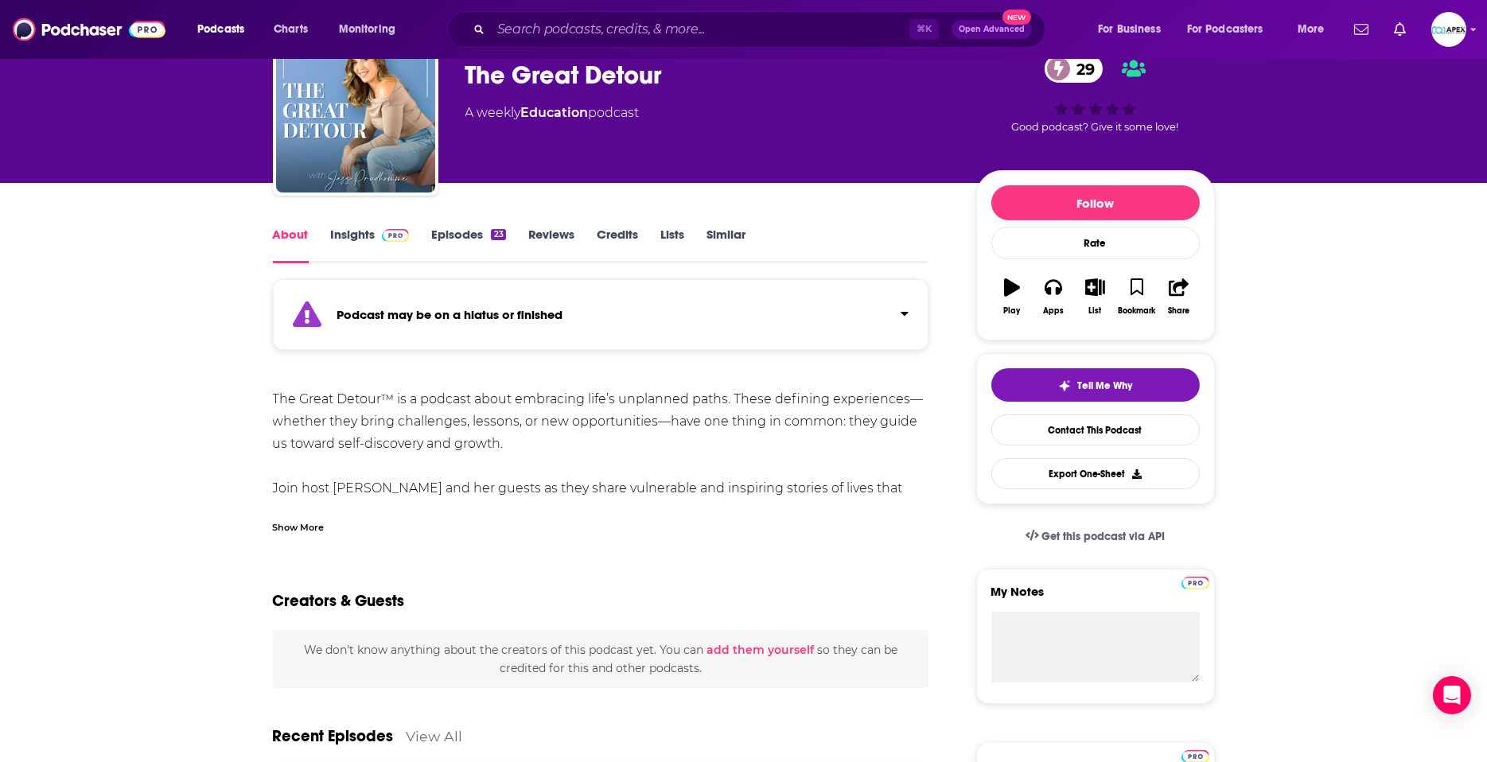
click at [473, 235] on link "Episodes 23" at bounding box center [468, 245] width 74 height 37
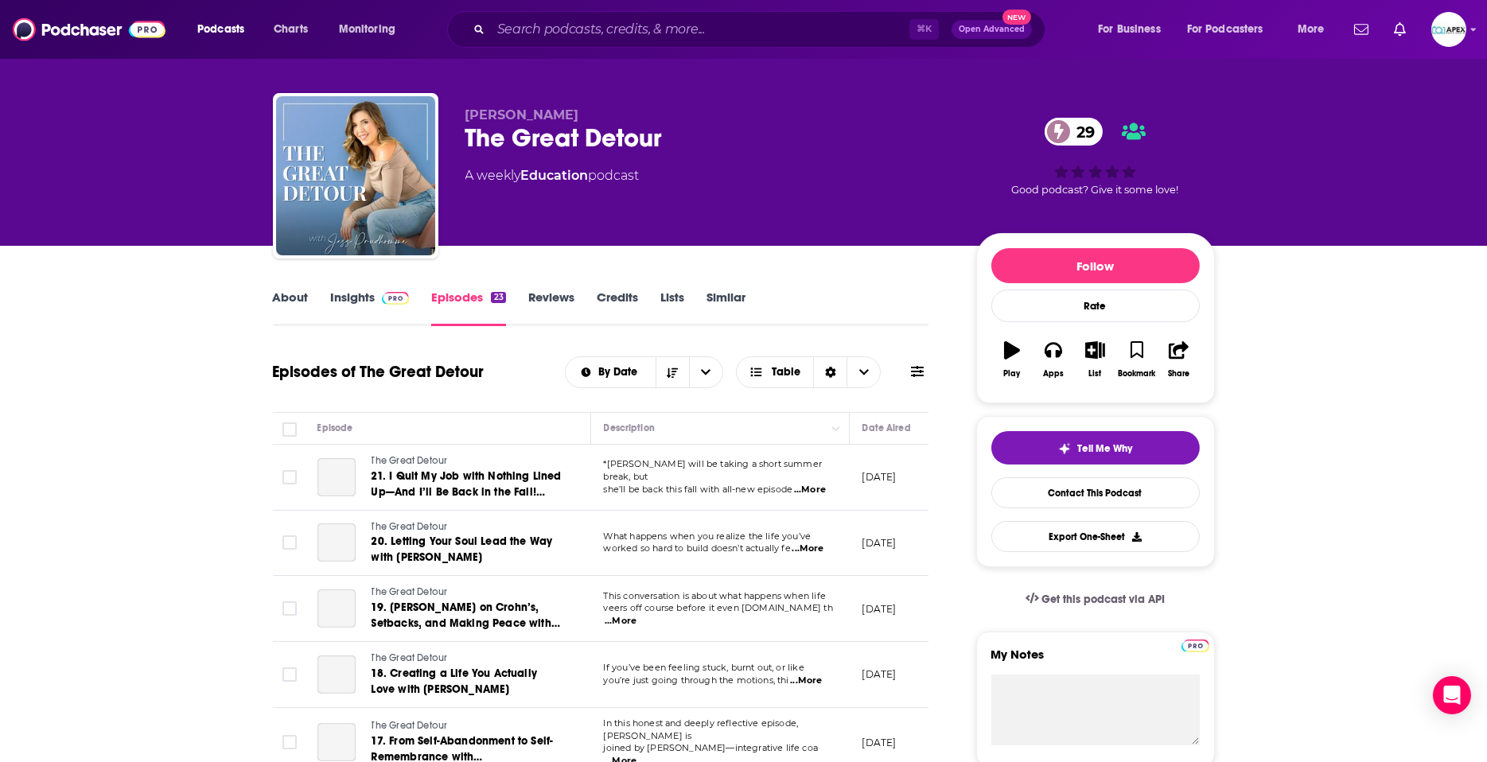
scroll to position [25, 0]
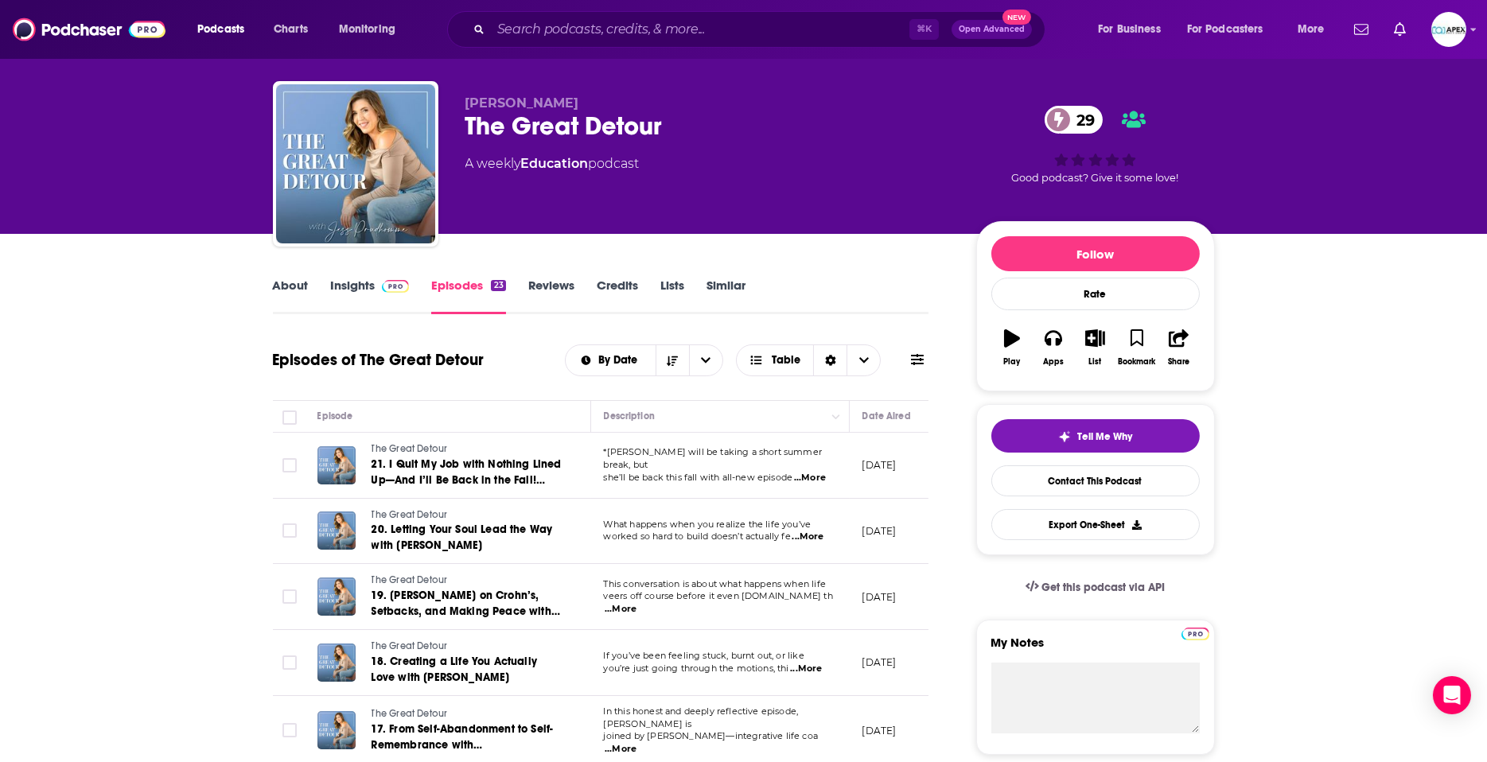
click at [306, 287] on link "About" at bounding box center [291, 296] width 36 height 37
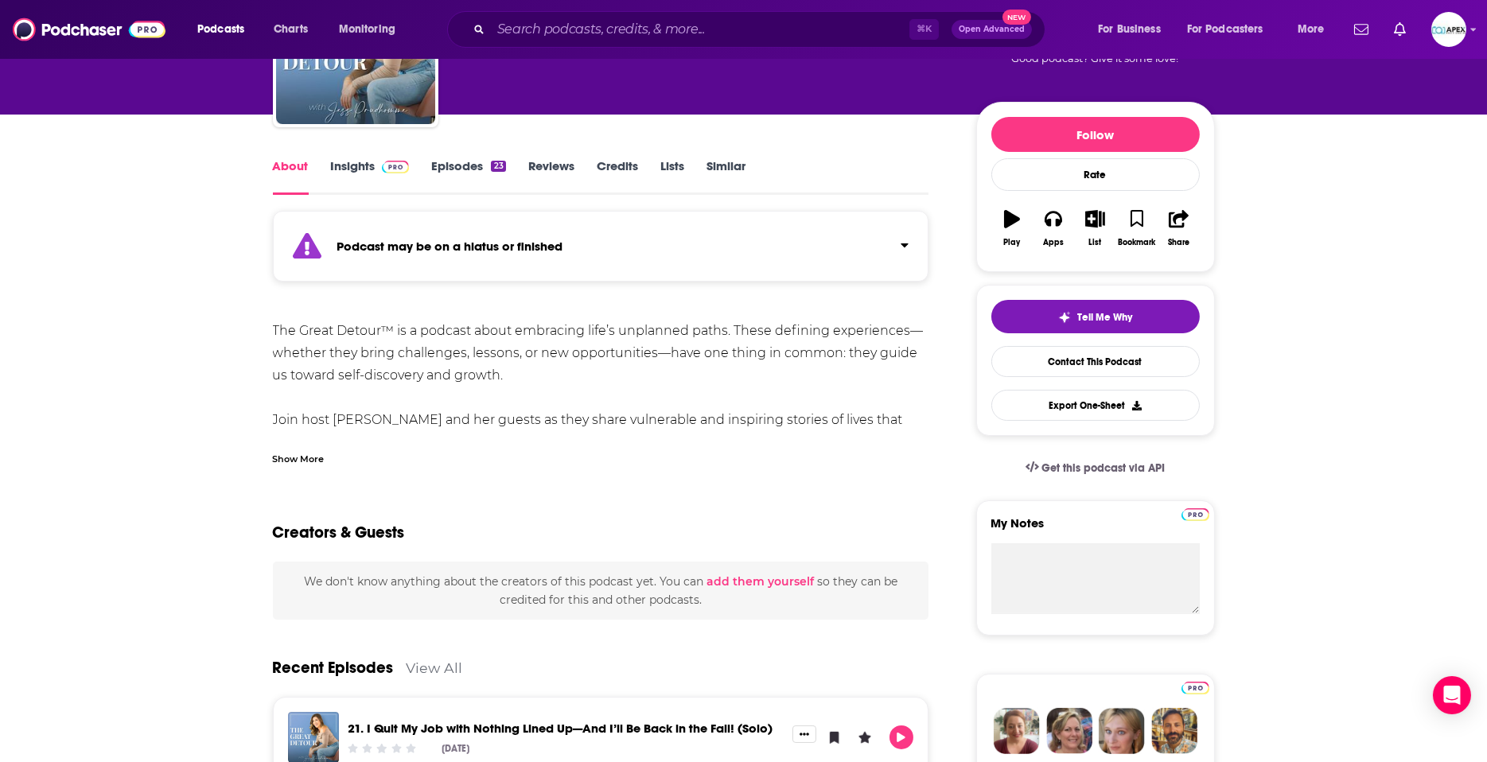
scroll to position [154, 0]
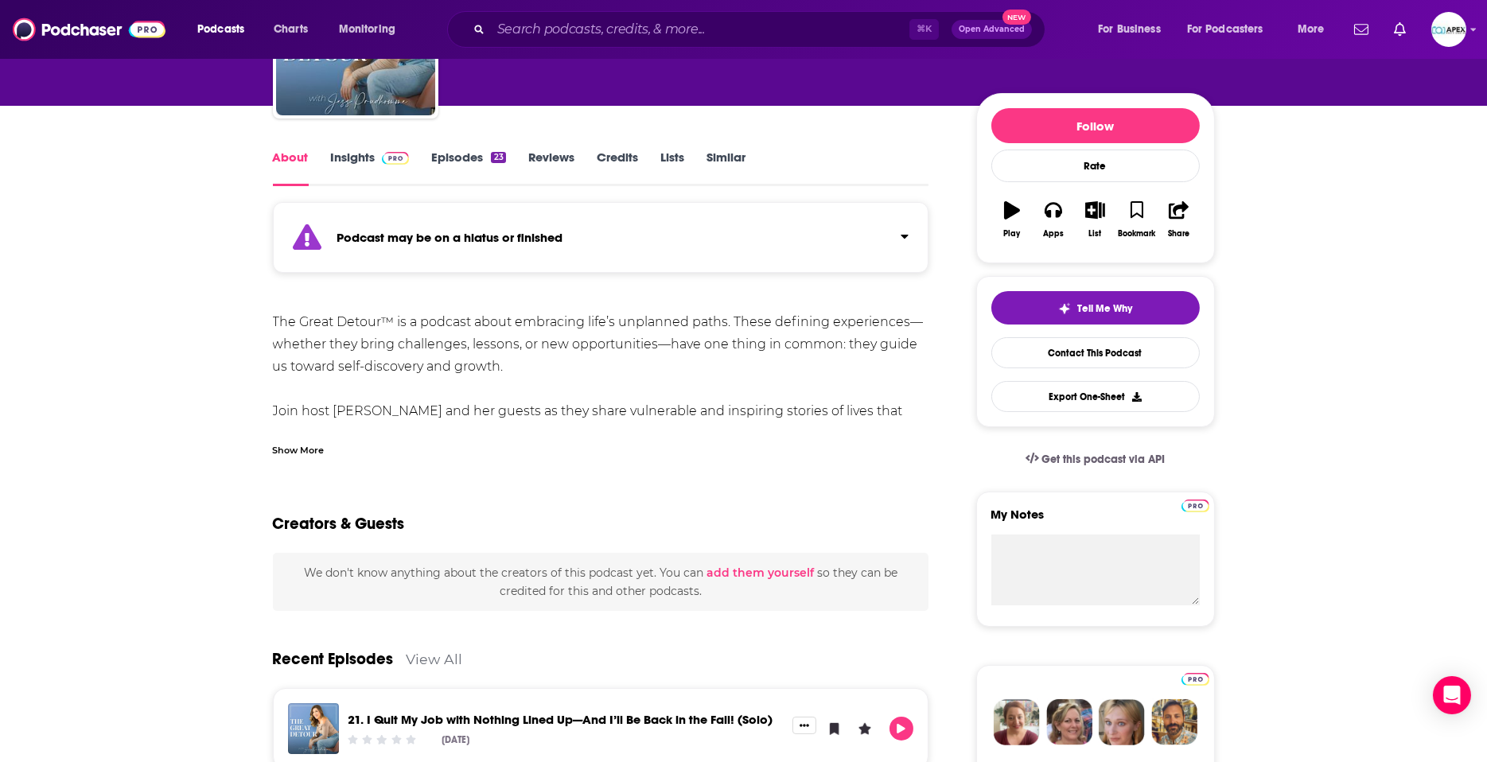
click at [453, 160] on link "Episodes 23" at bounding box center [468, 168] width 74 height 37
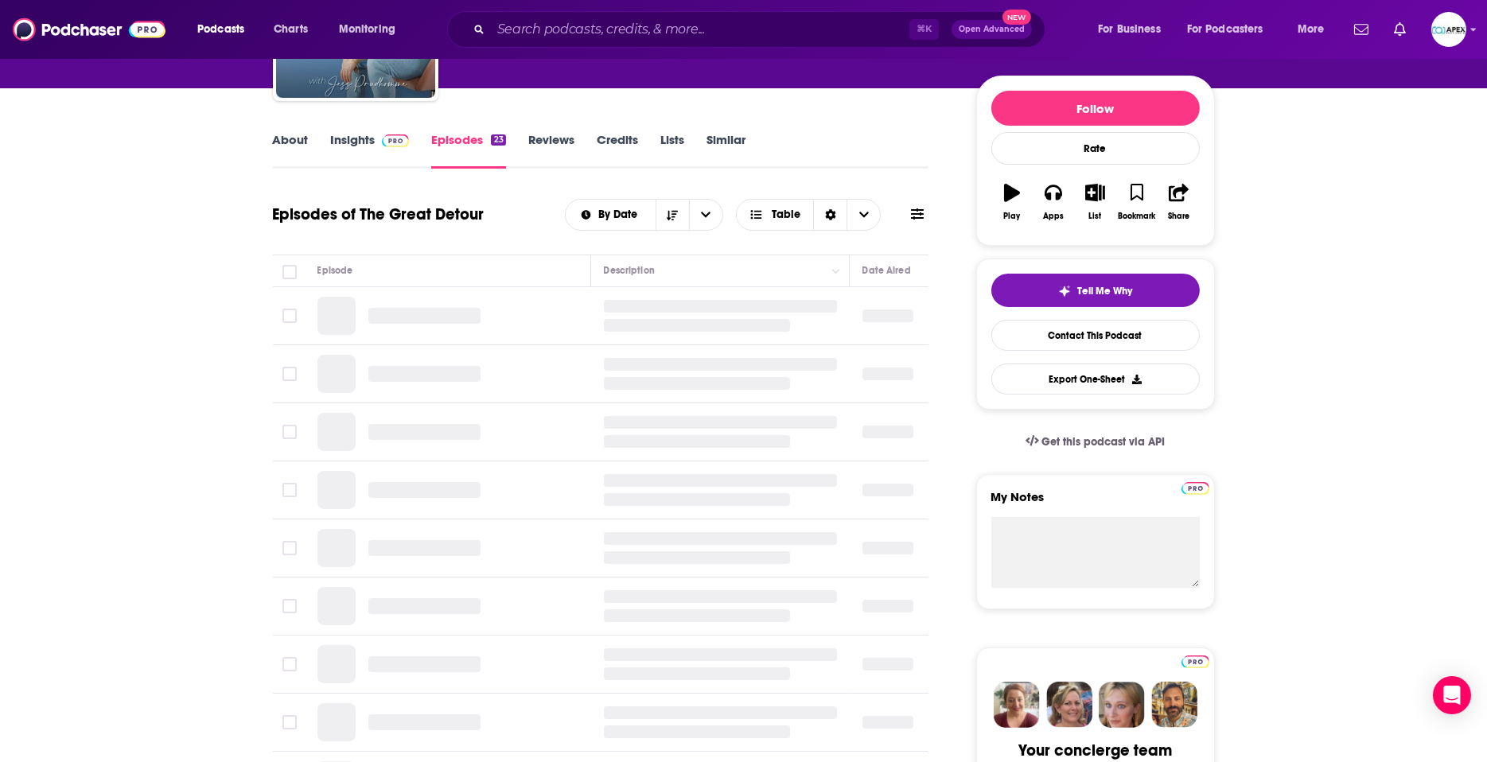
scroll to position [409, 0]
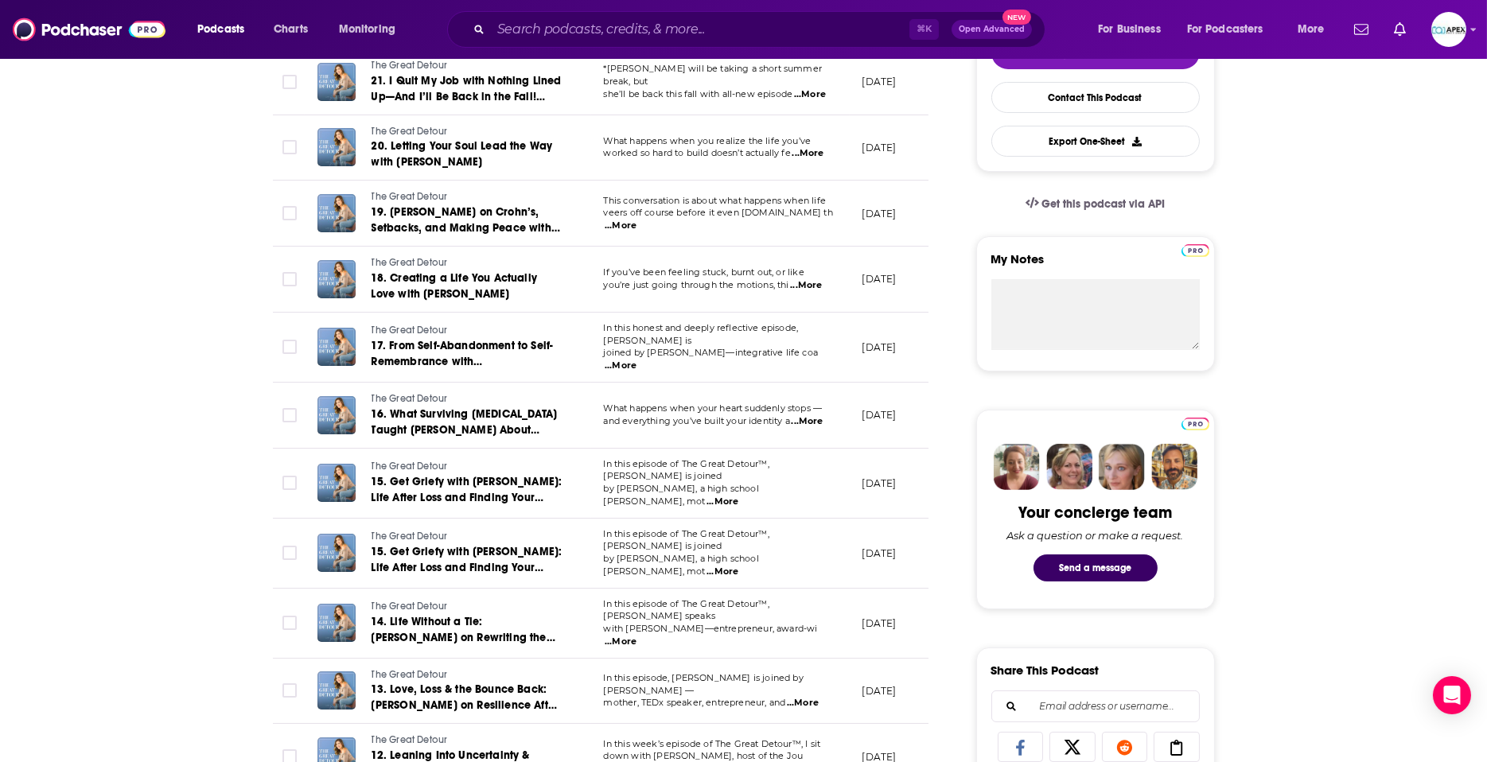
click at [613, 42] on div "⌘ K Open Advanced New" at bounding box center [746, 29] width 598 height 37
click at [612, 27] on input "Search podcasts, credits, & more..." at bounding box center [700, 29] width 419 height 25
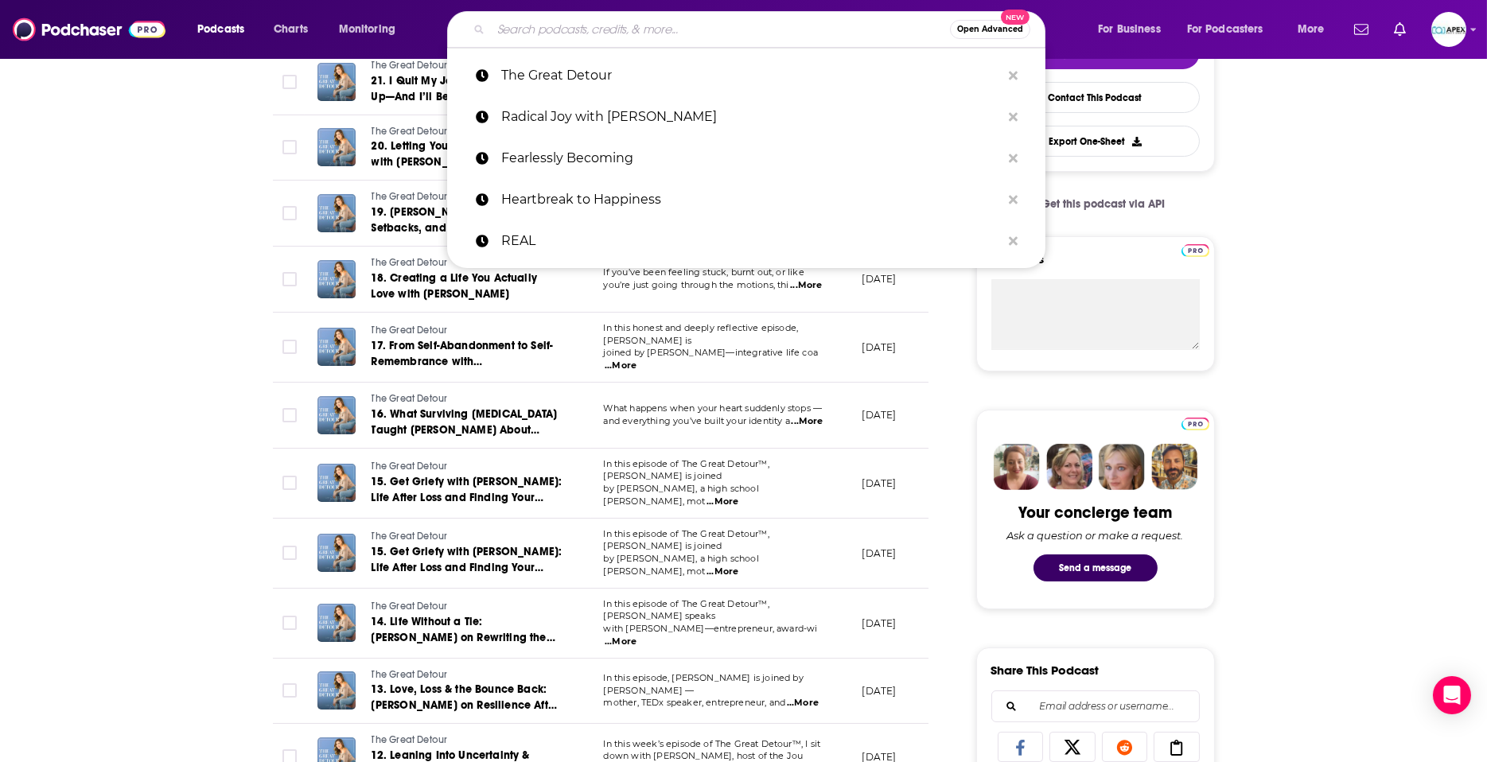
paste input "The [PERSON_NAME] Show"
type input "The [PERSON_NAME] Show"
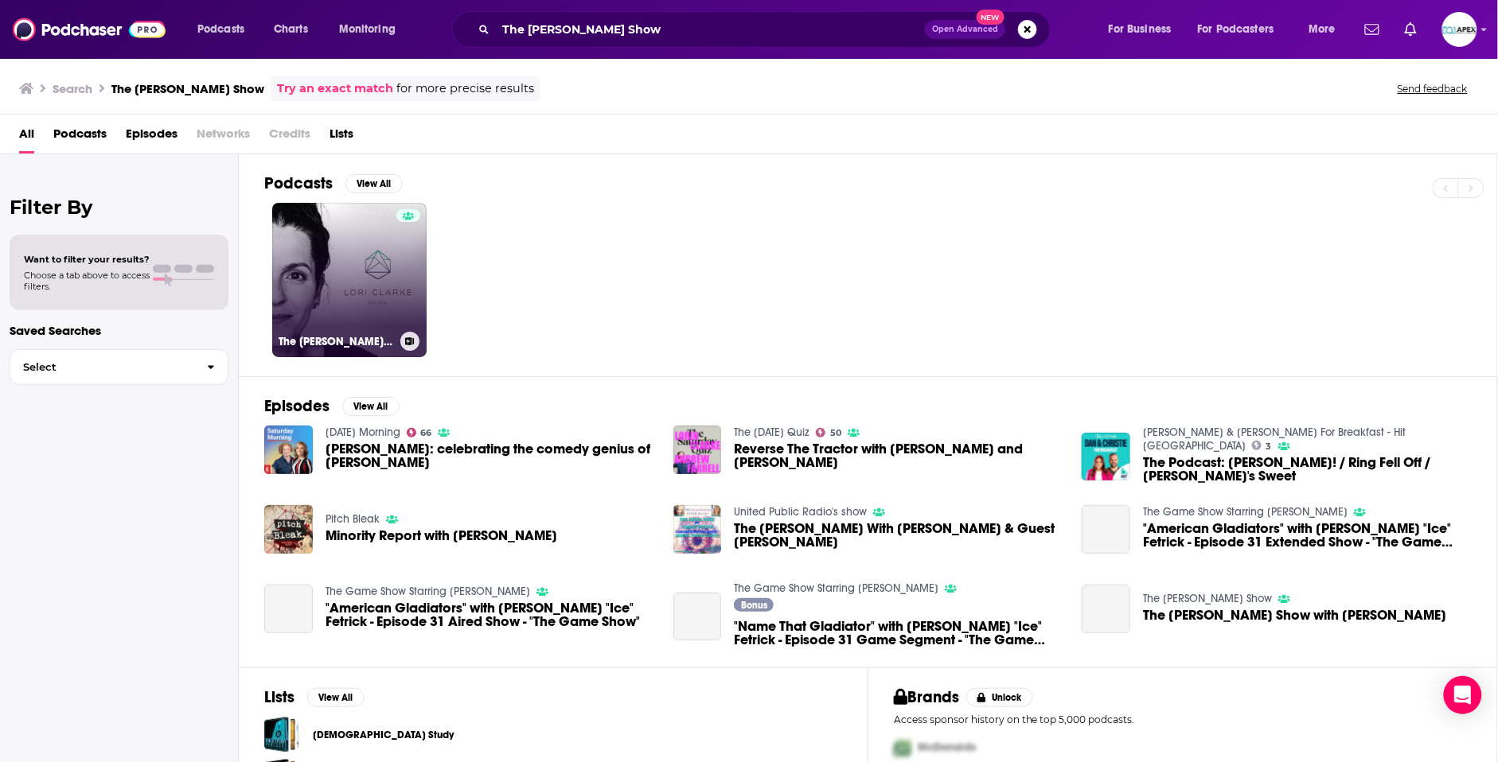
click at [291, 279] on link "The [PERSON_NAME] Show" at bounding box center [349, 280] width 154 height 154
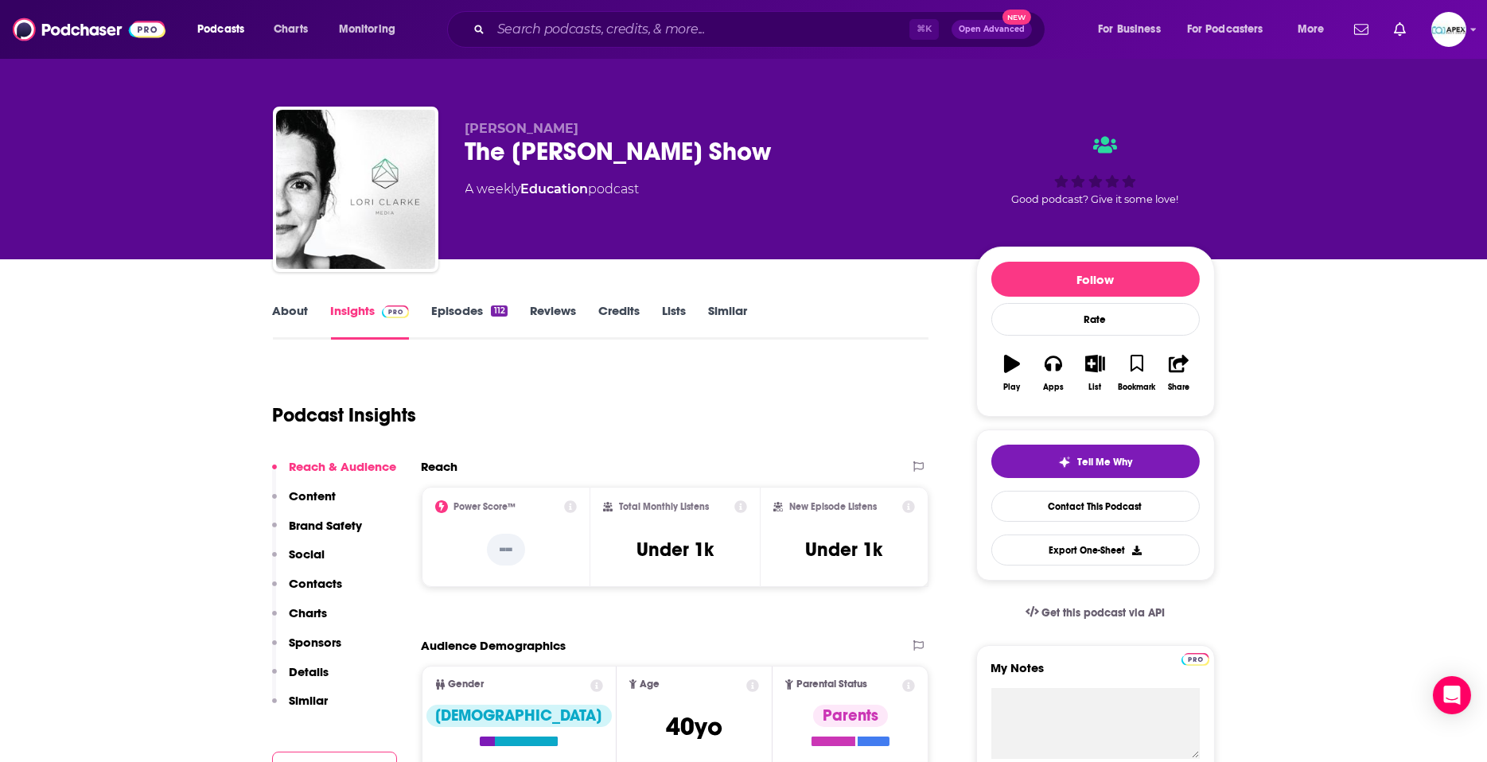
click at [467, 312] on link "Episodes 112" at bounding box center [469, 321] width 76 height 37
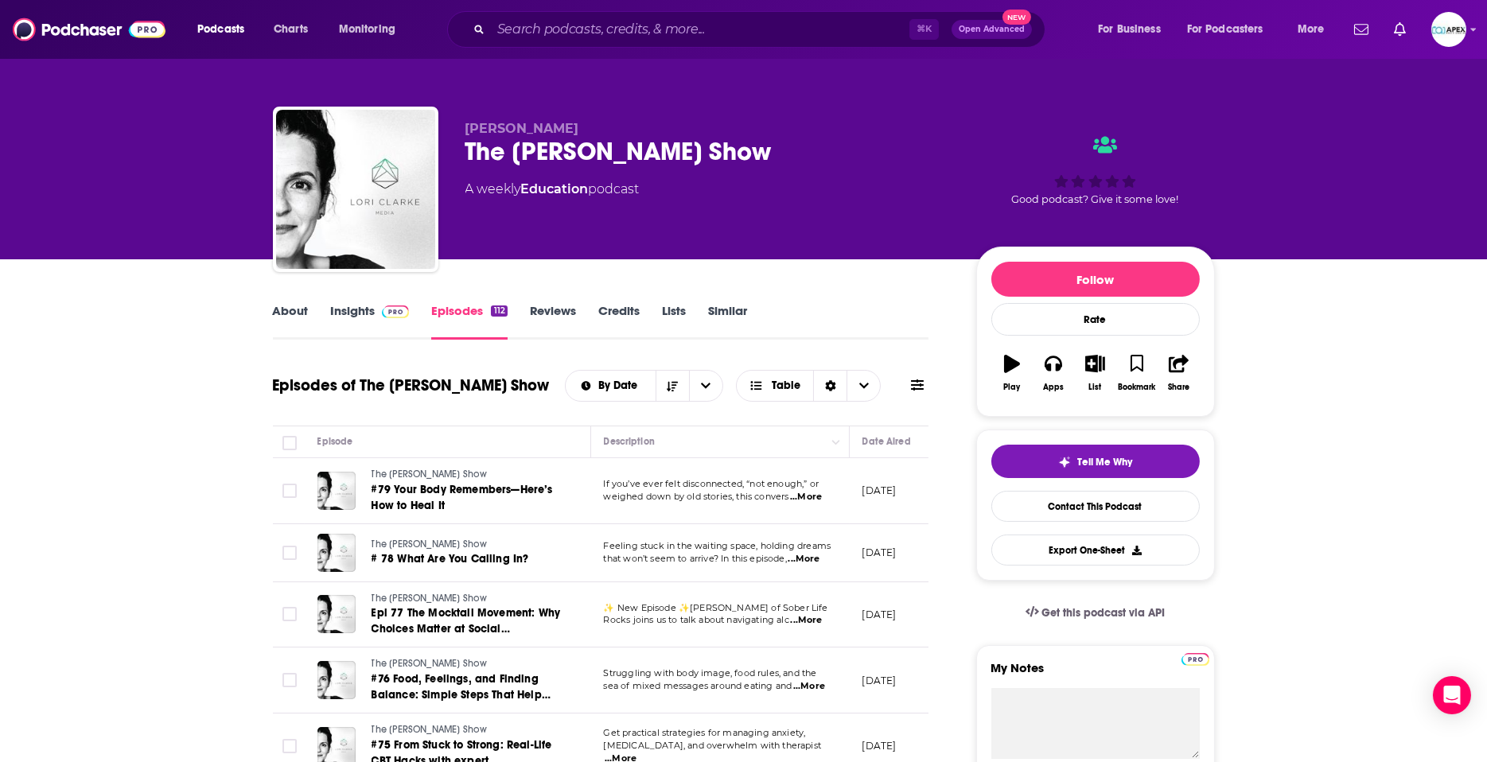
click at [292, 304] on link "About" at bounding box center [291, 321] width 36 height 37
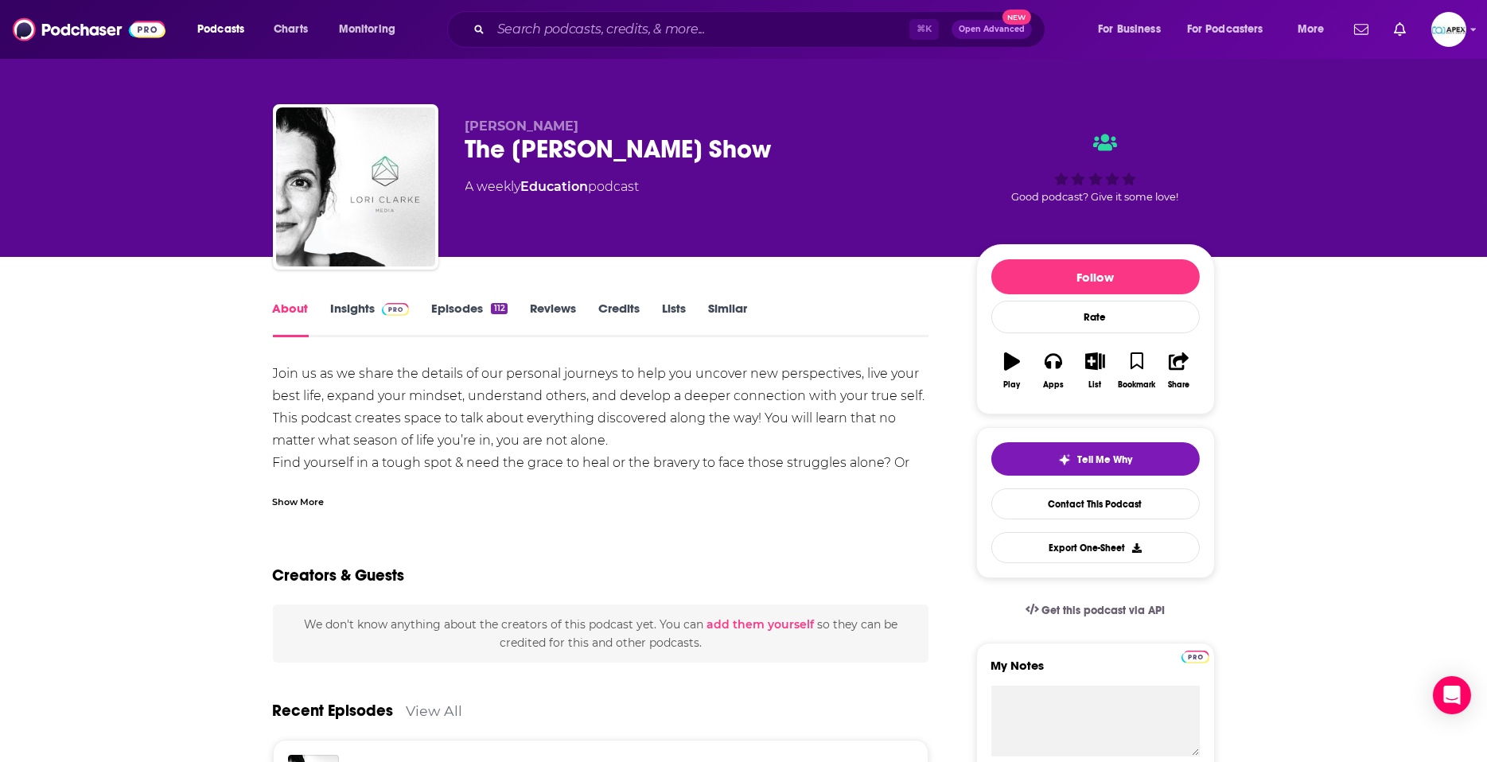
scroll to position [2, 0]
